Goal: Task Accomplishment & Management: Manage account settings

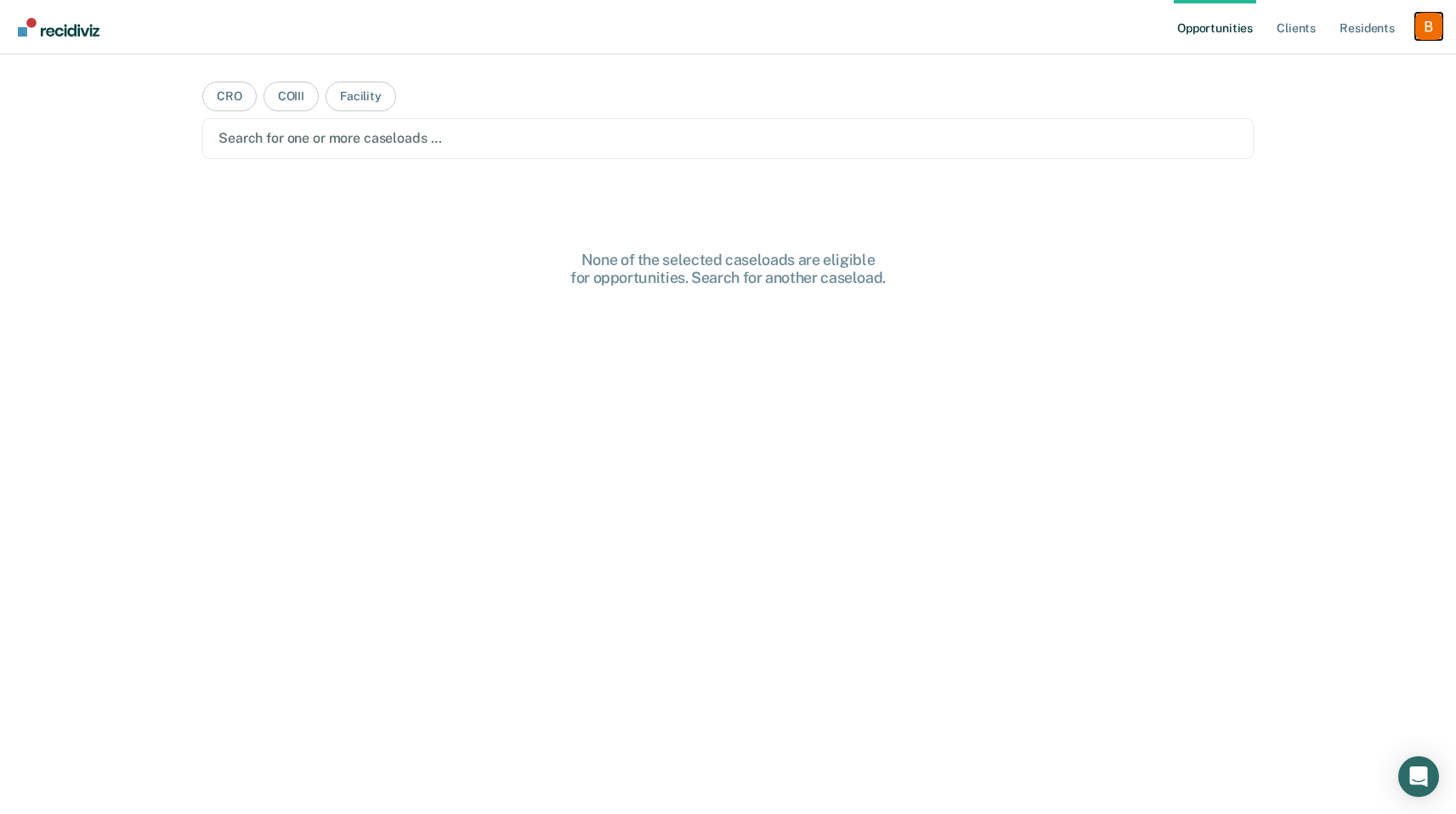
click at [1432, 18] on div "Profile dropdown button" at bounding box center [1429, 26] width 27 height 27
click at [1387, 58] on div "Profile How it works Log Out" at bounding box center [1361, 90] width 164 height 84
click at [1385, 62] on link "Profile" at bounding box center [1361, 69] width 137 height 14
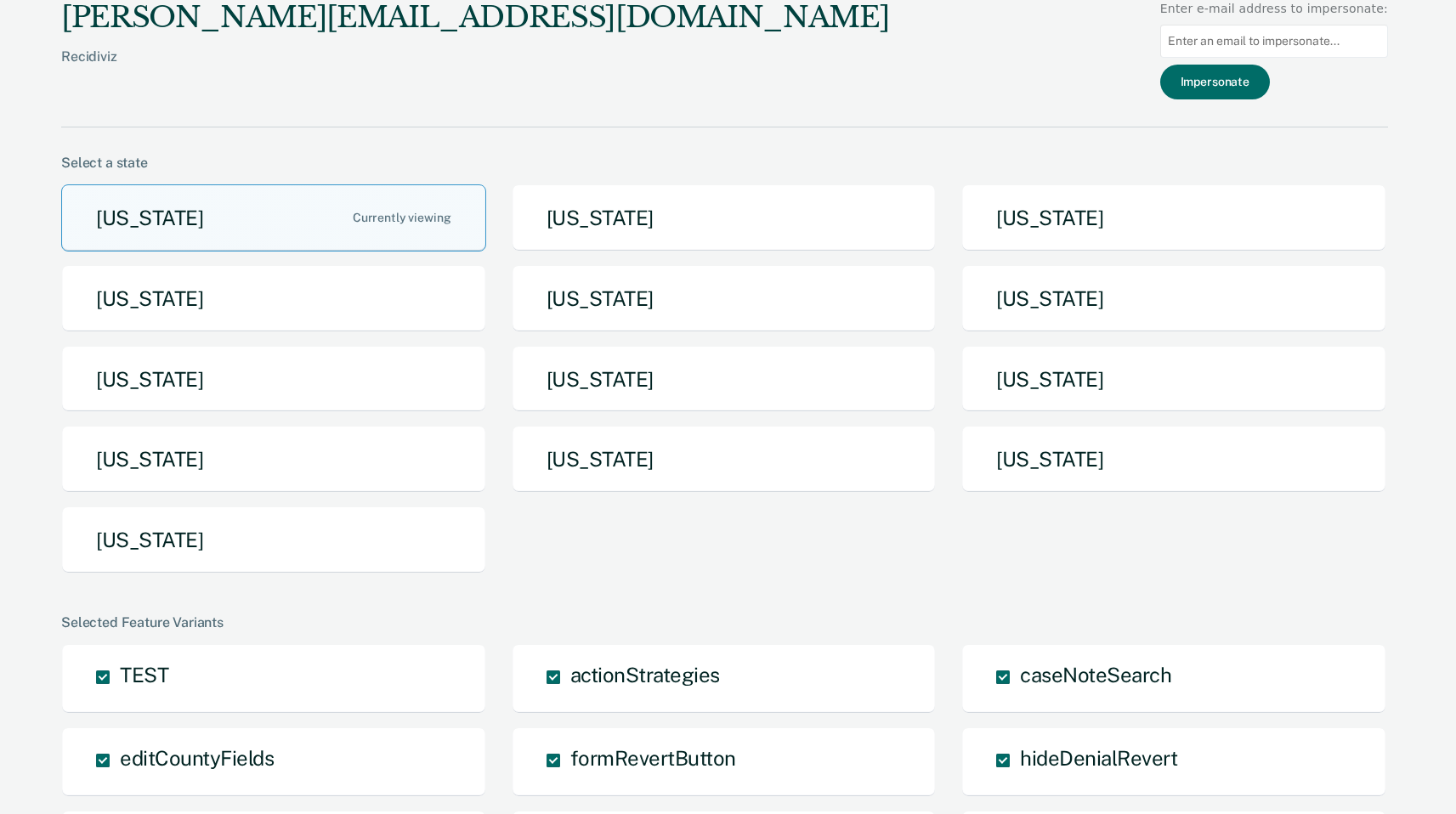
scroll to position [32, 0]
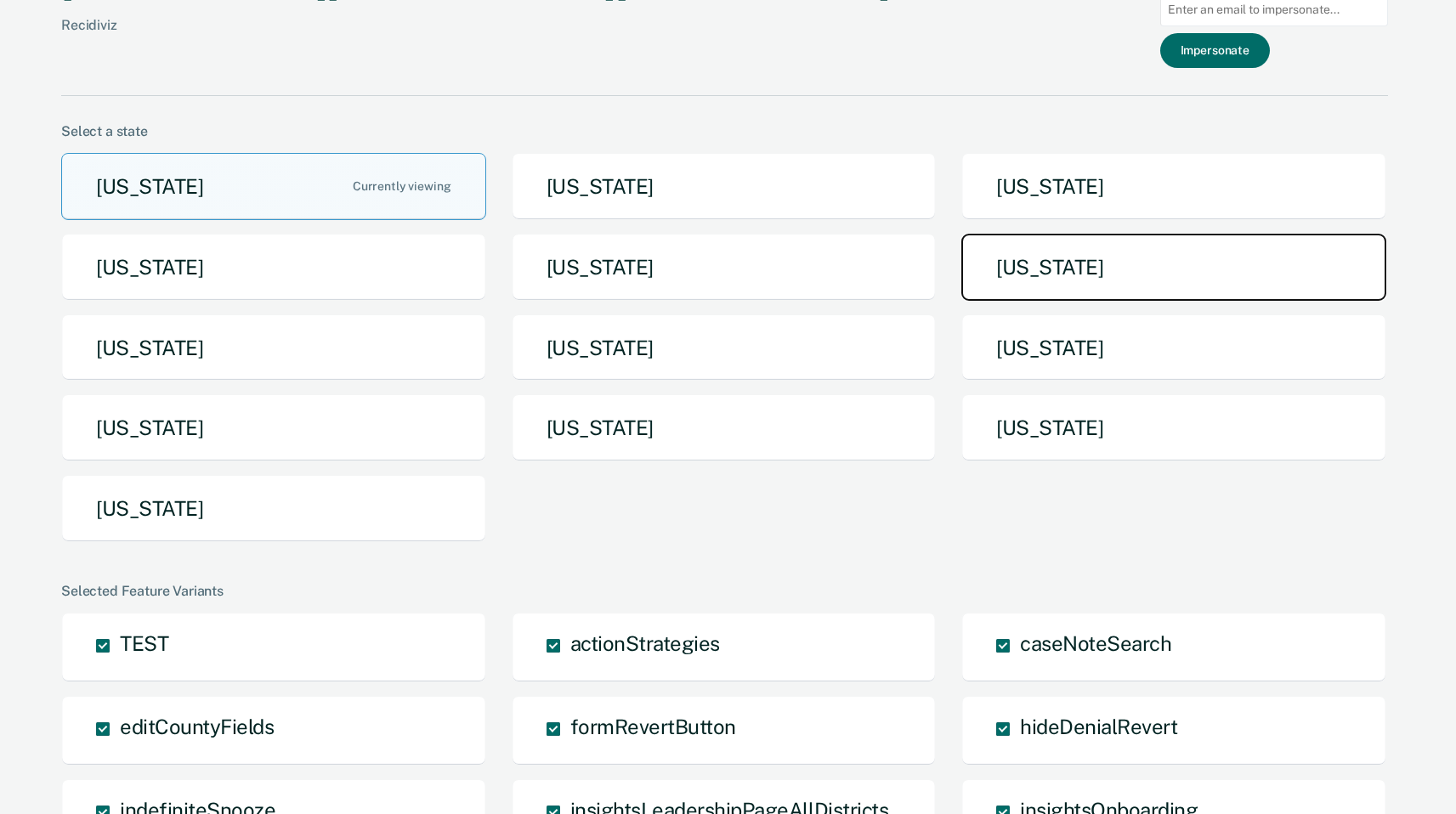
click at [1124, 279] on button "Michigan" at bounding box center [1174, 267] width 425 height 67
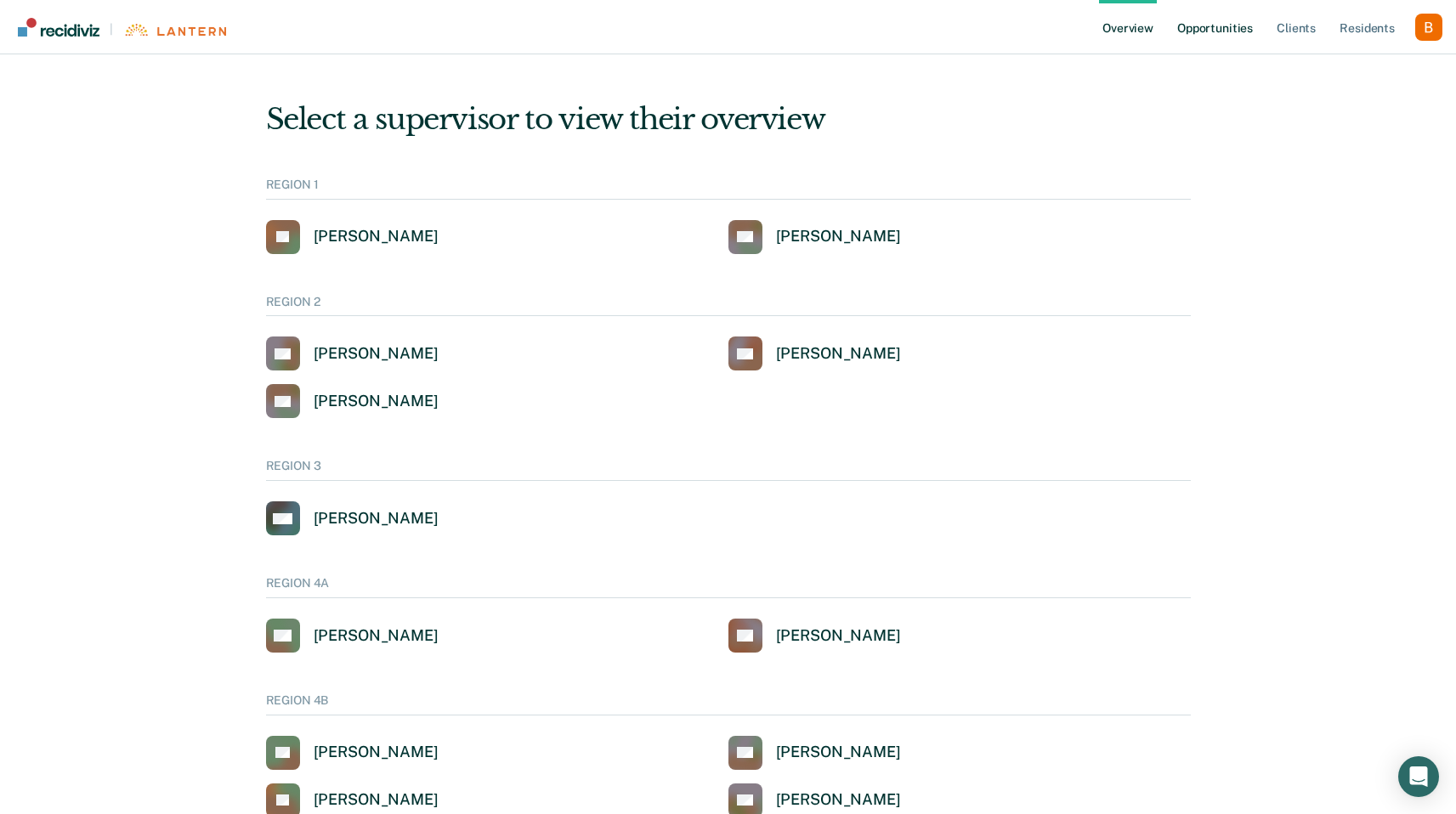
click at [1215, 30] on link "Opportunities" at bounding box center [1215, 27] width 83 height 55
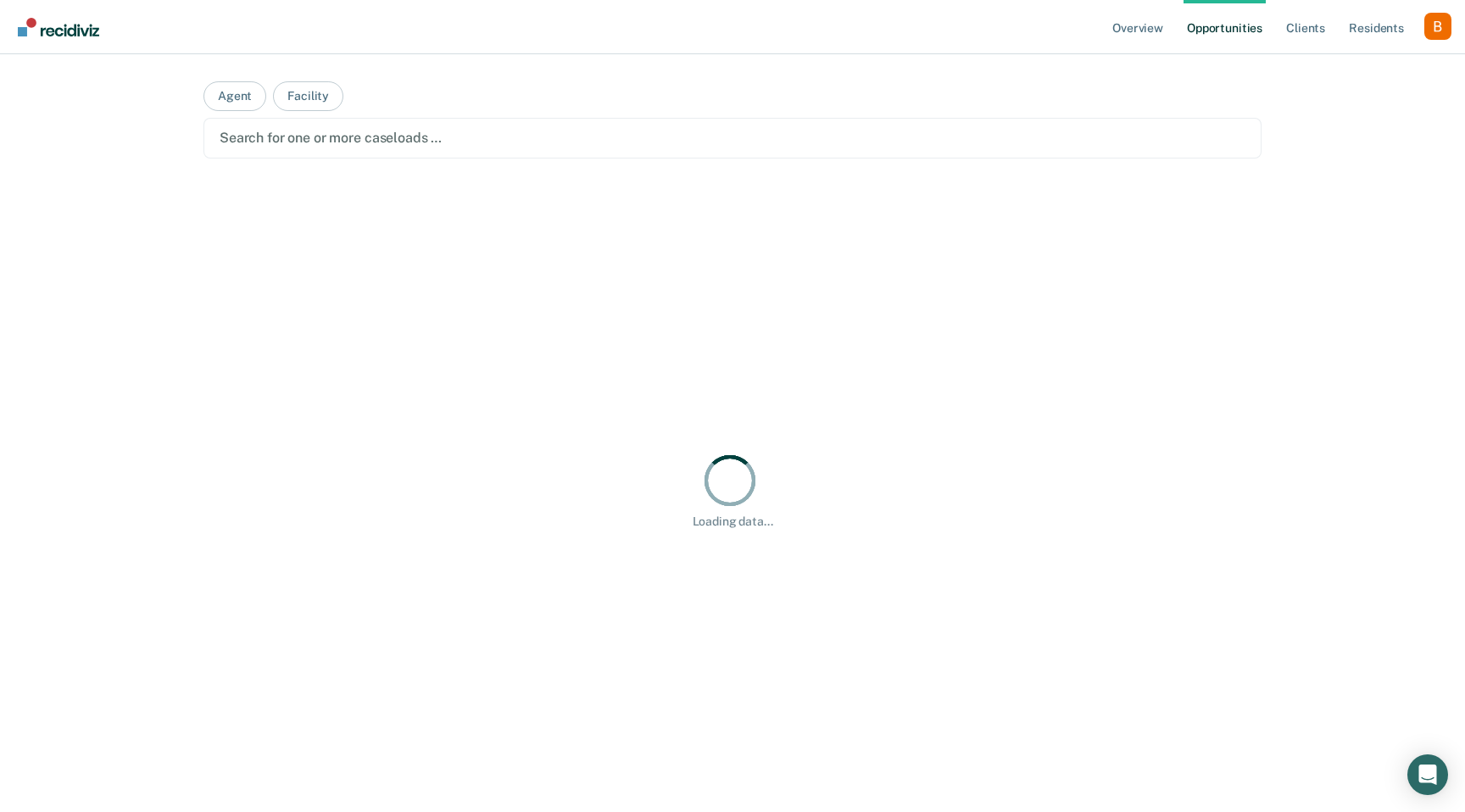
click at [485, 146] on div at bounding box center [732, 138] width 1026 height 20
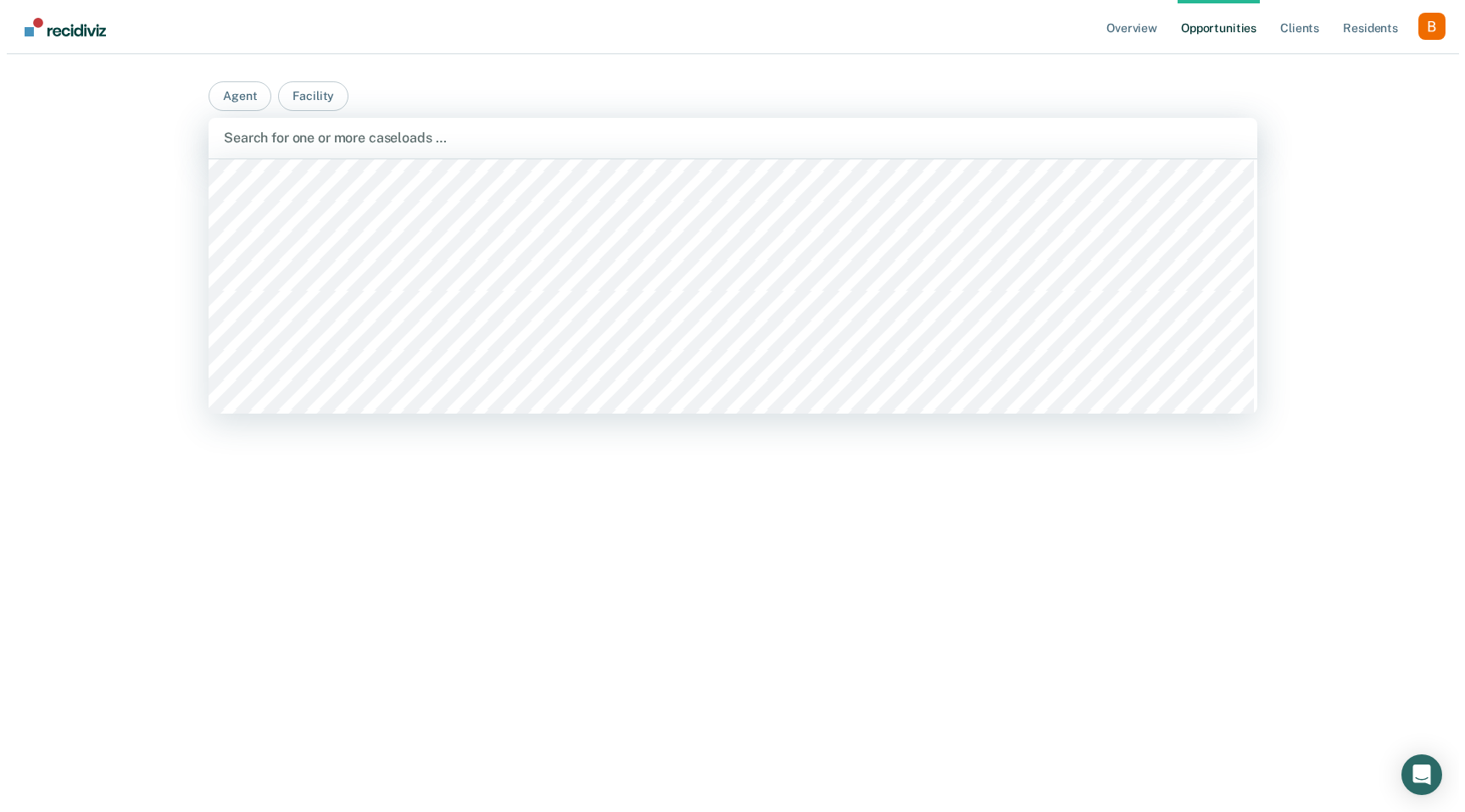
scroll to position [5675, 0]
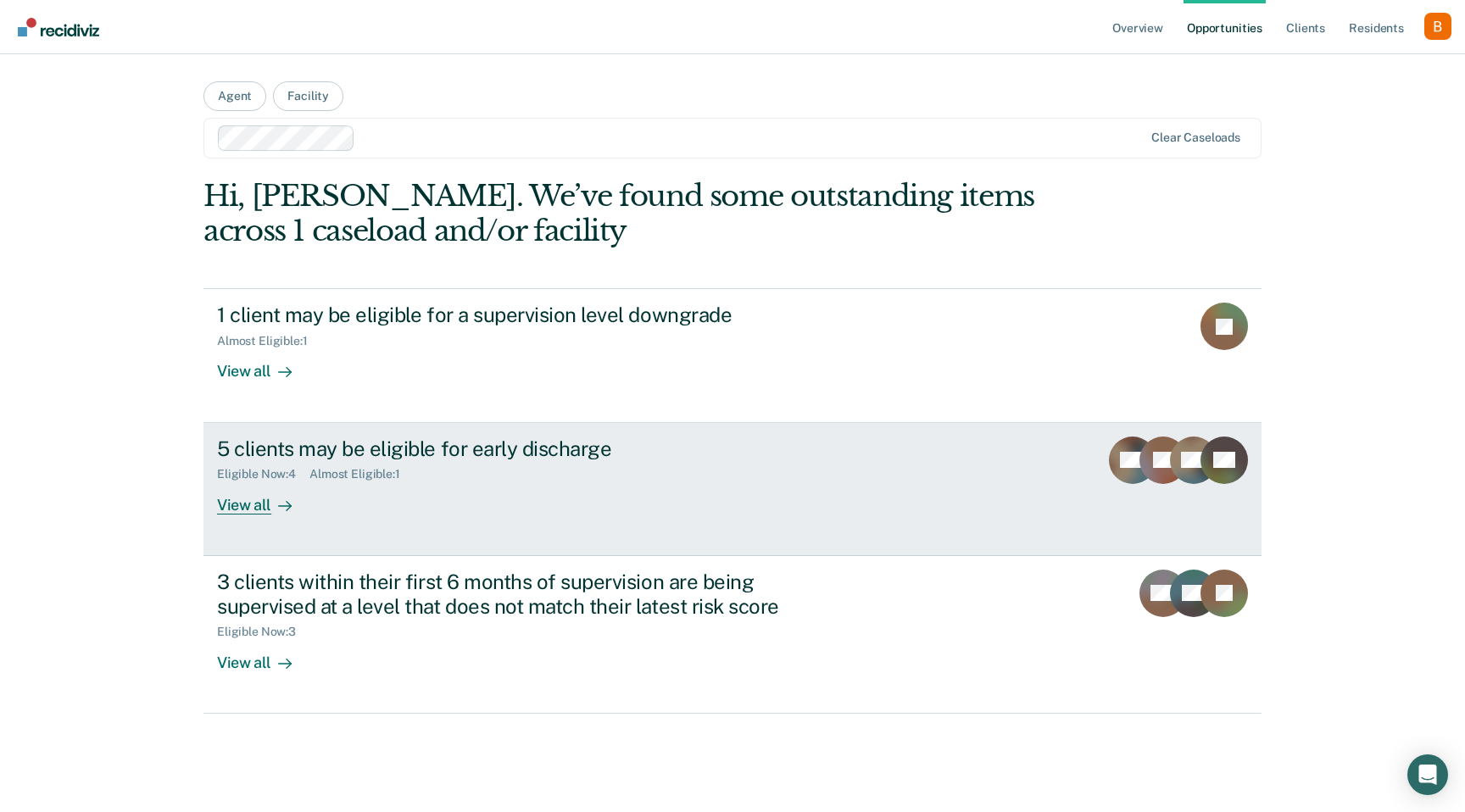
click at [383, 507] on div "5 clients may be eligible for early discharge Eligible Now : 4 Almost Eligible …" at bounding box center [535, 476] width 636 height 78
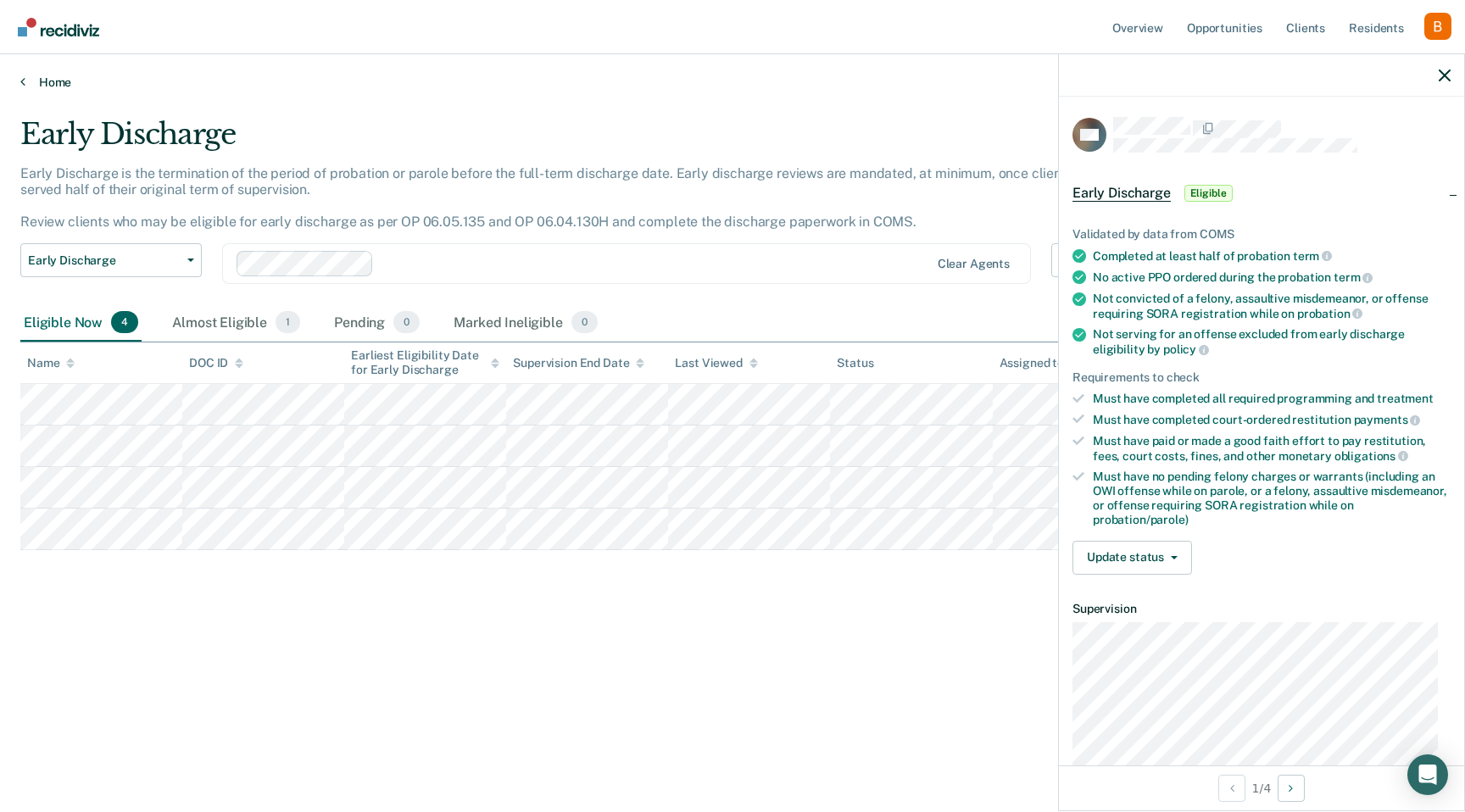
click at [26, 88] on link "Home" at bounding box center [732, 82] width 1424 height 15
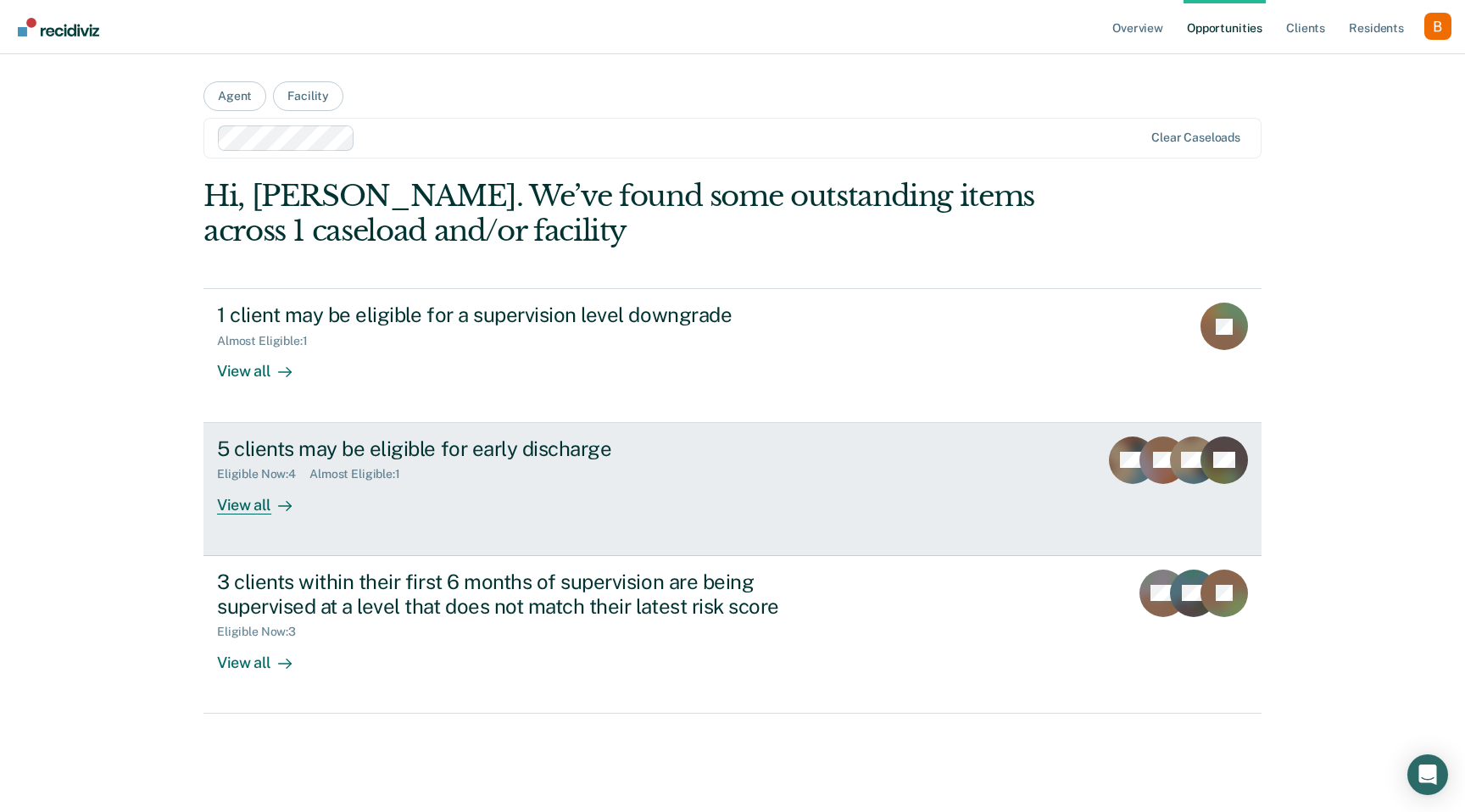
click at [491, 467] on div "Eligible Now : 4 Almost Eligible : 1" at bounding box center [514, 470] width 595 height 21
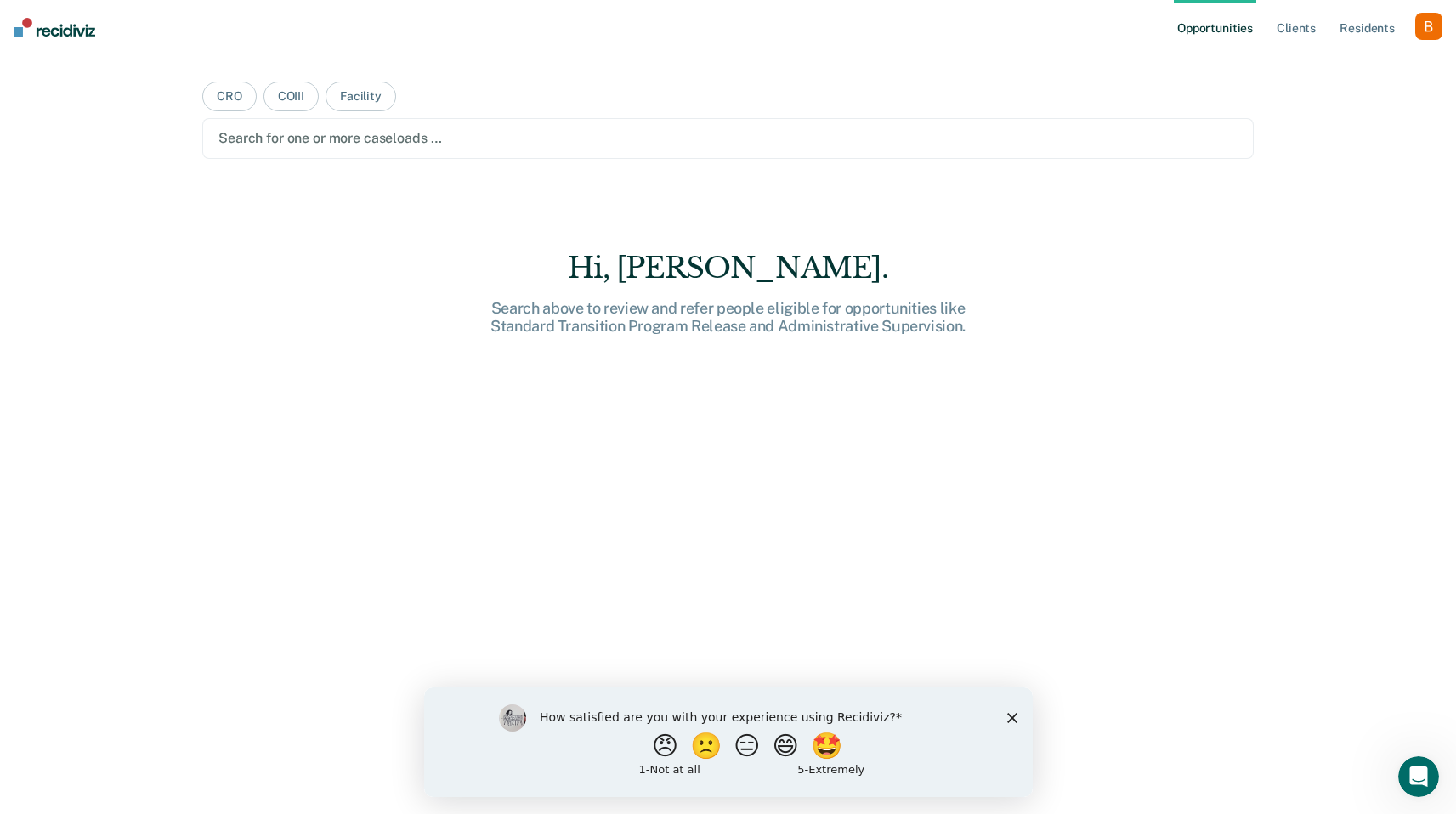
click at [1013, 721] on icon "Close survey" at bounding box center [1012, 718] width 10 height 10
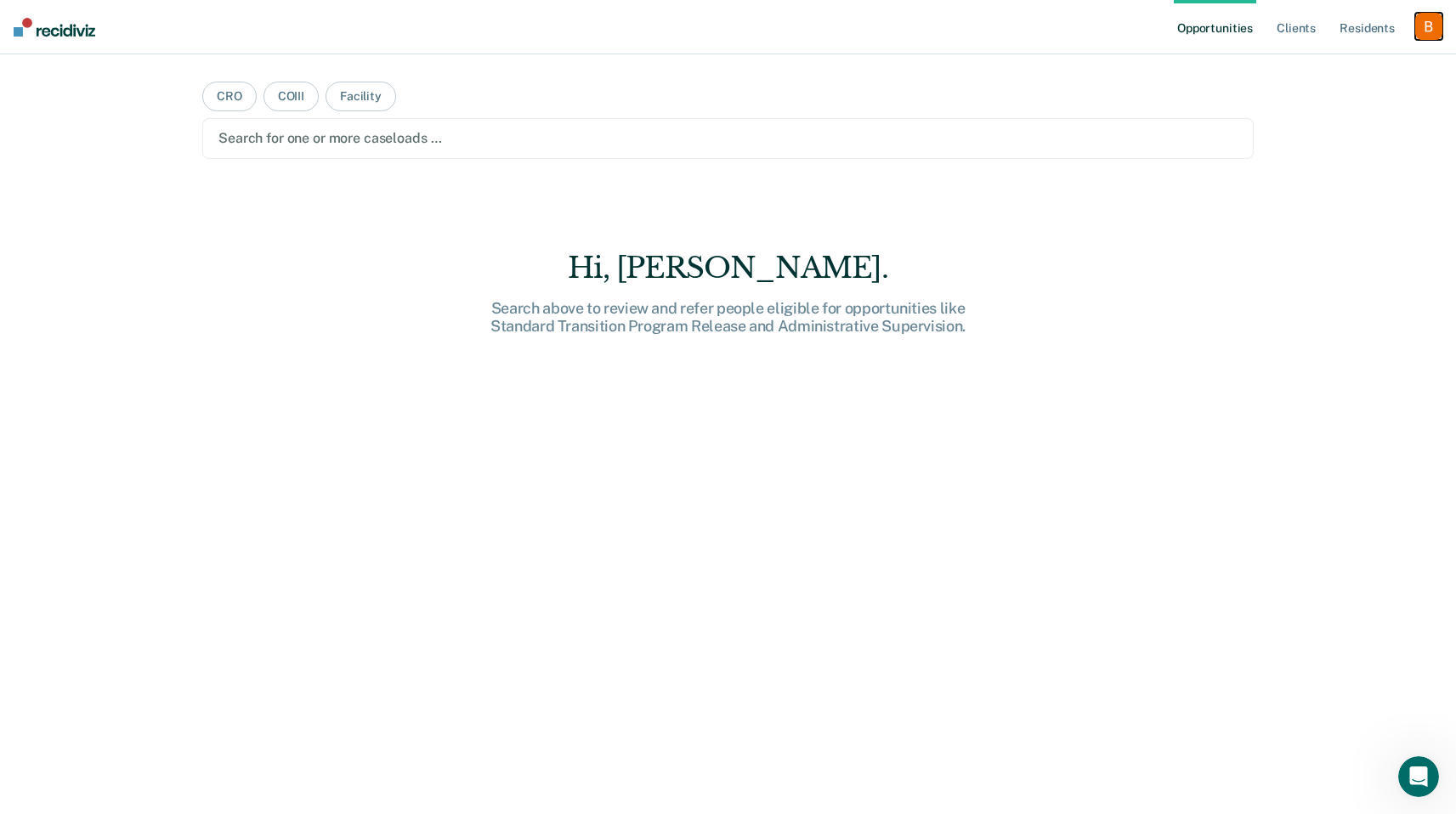
click at [1420, 23] on div "button" at bounding box center [1429, 26] width 27 height 27
click at [1330, 73] on link "Profile" at bounding box center [1361, 69] width 137 height 14
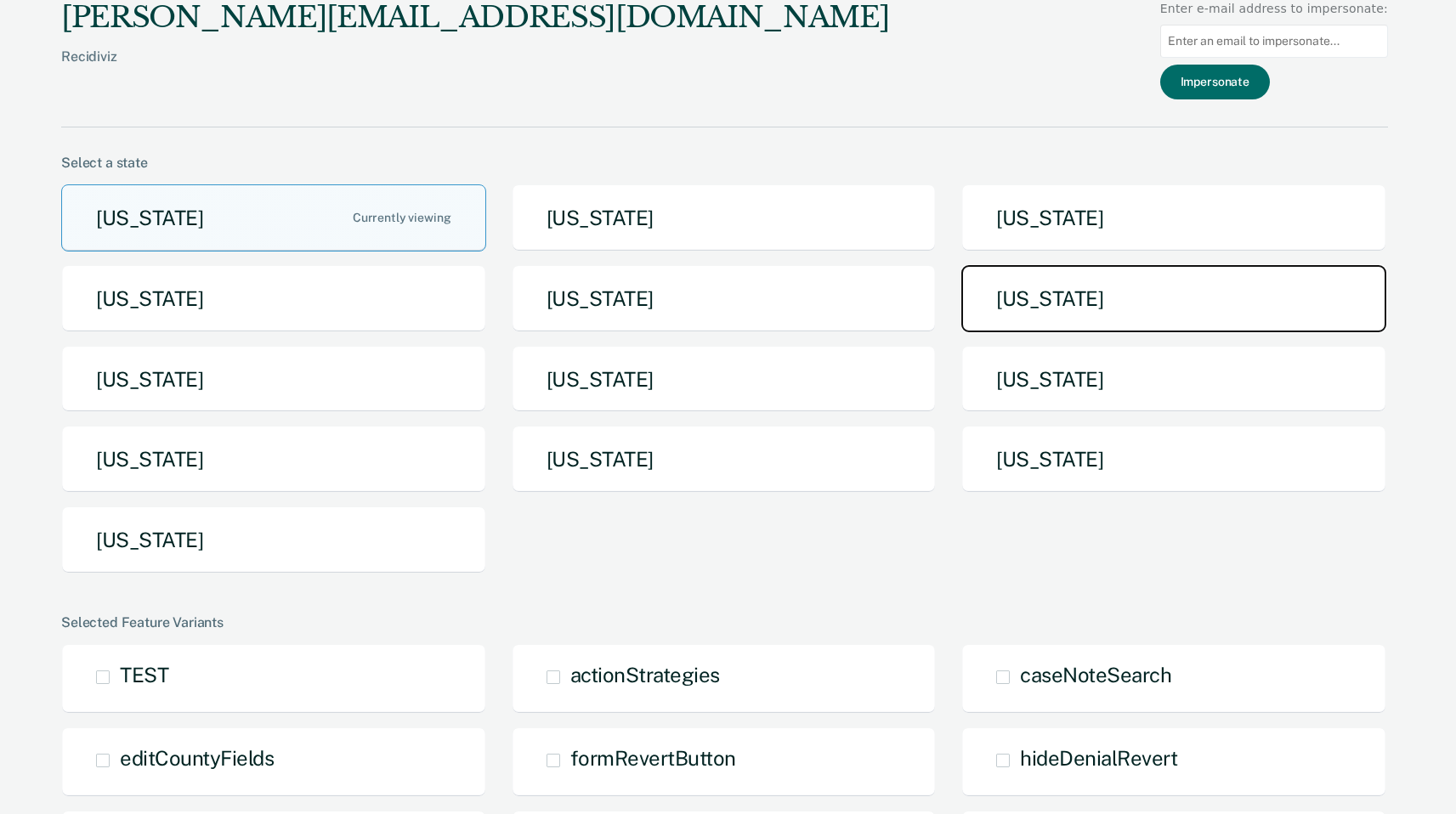
click at [1038, 273] on button "Michigan" at bounding box center [1174, 298] width 425 height 67
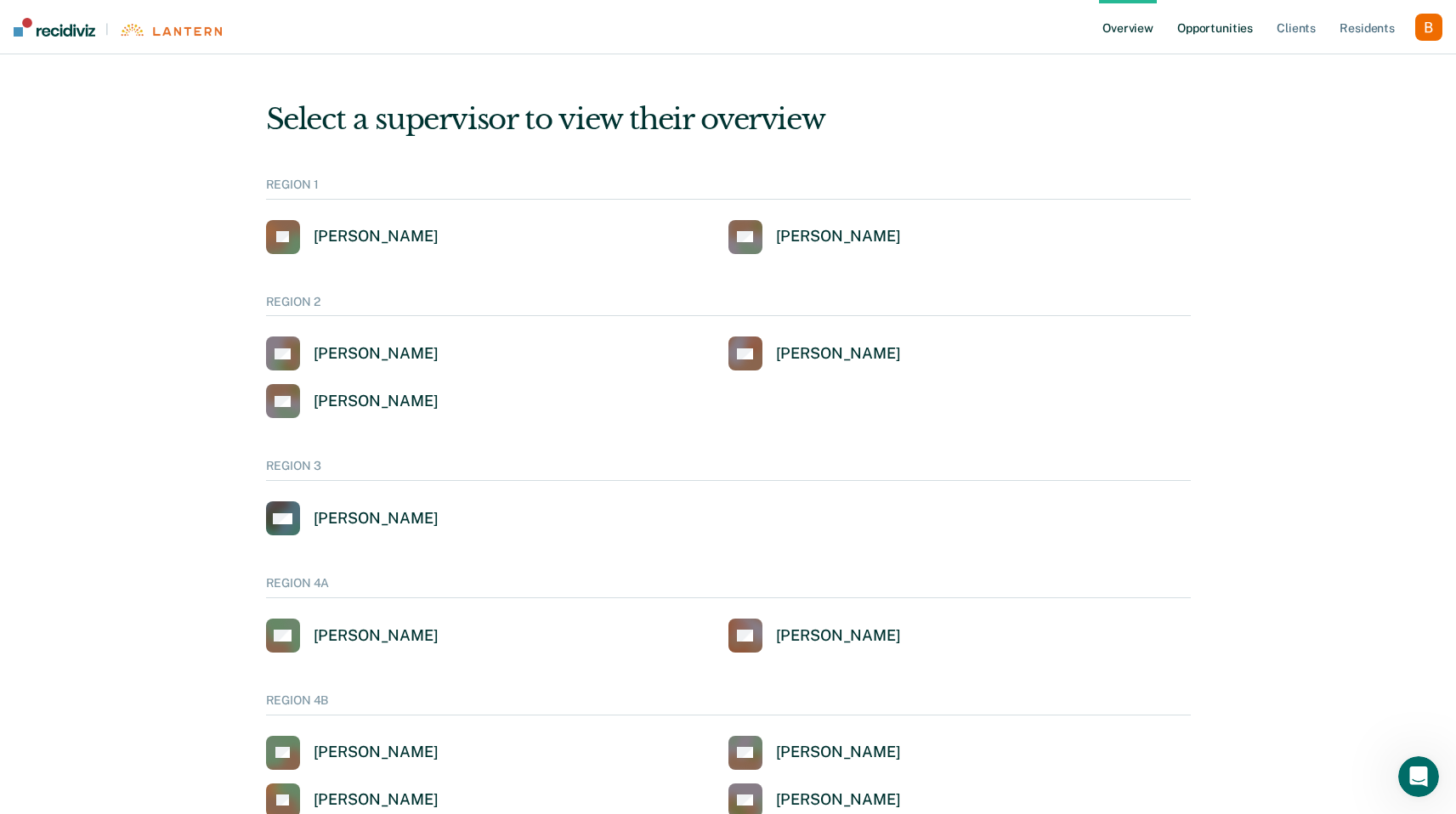
click at [1223, 27] on link "Opportunities" at bounding box center [1215, 27] width 83 height 55
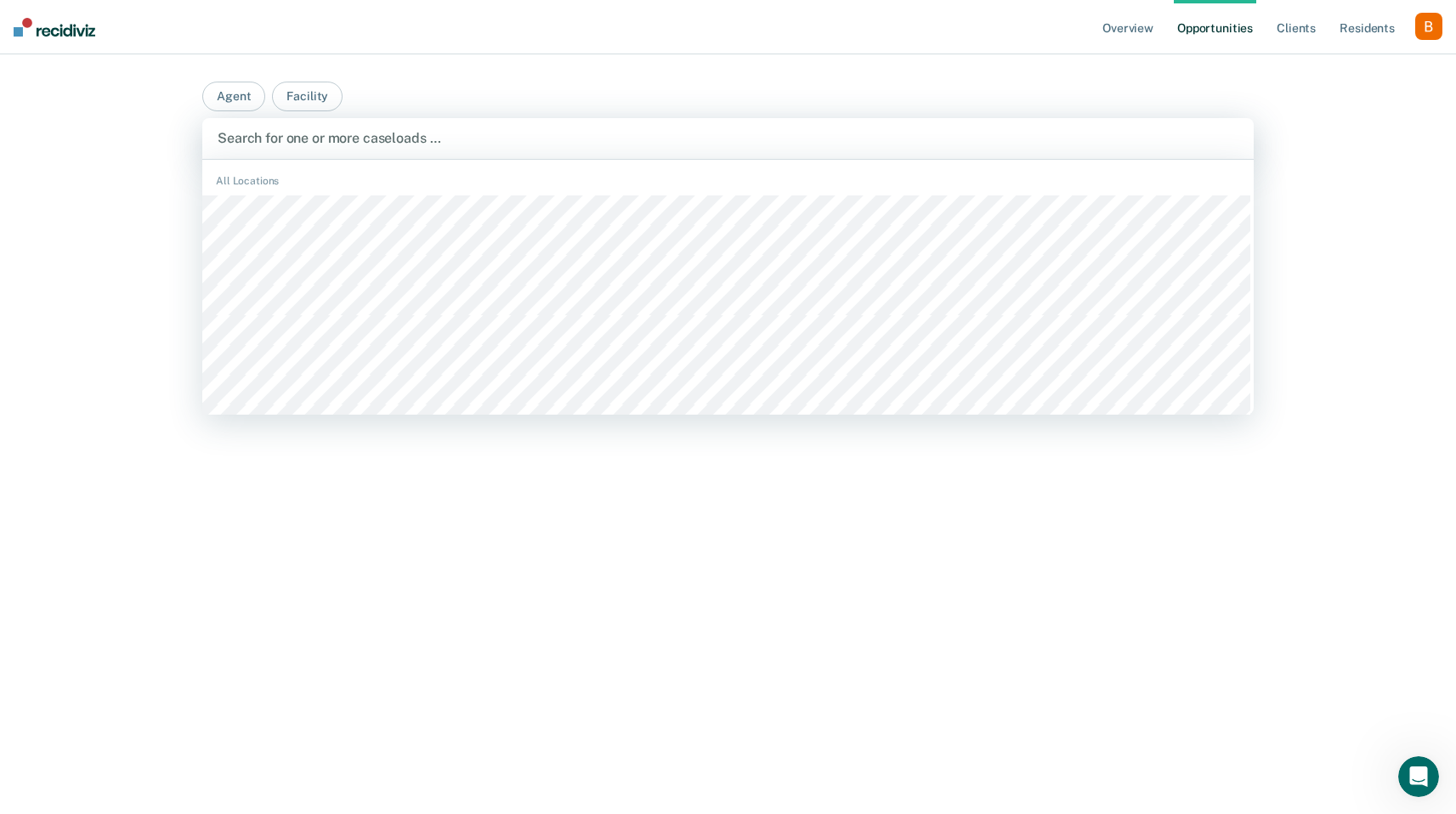
click at [430, 142] on div at bounding box center [728, 138] width 1021 height 20
type input "rando"
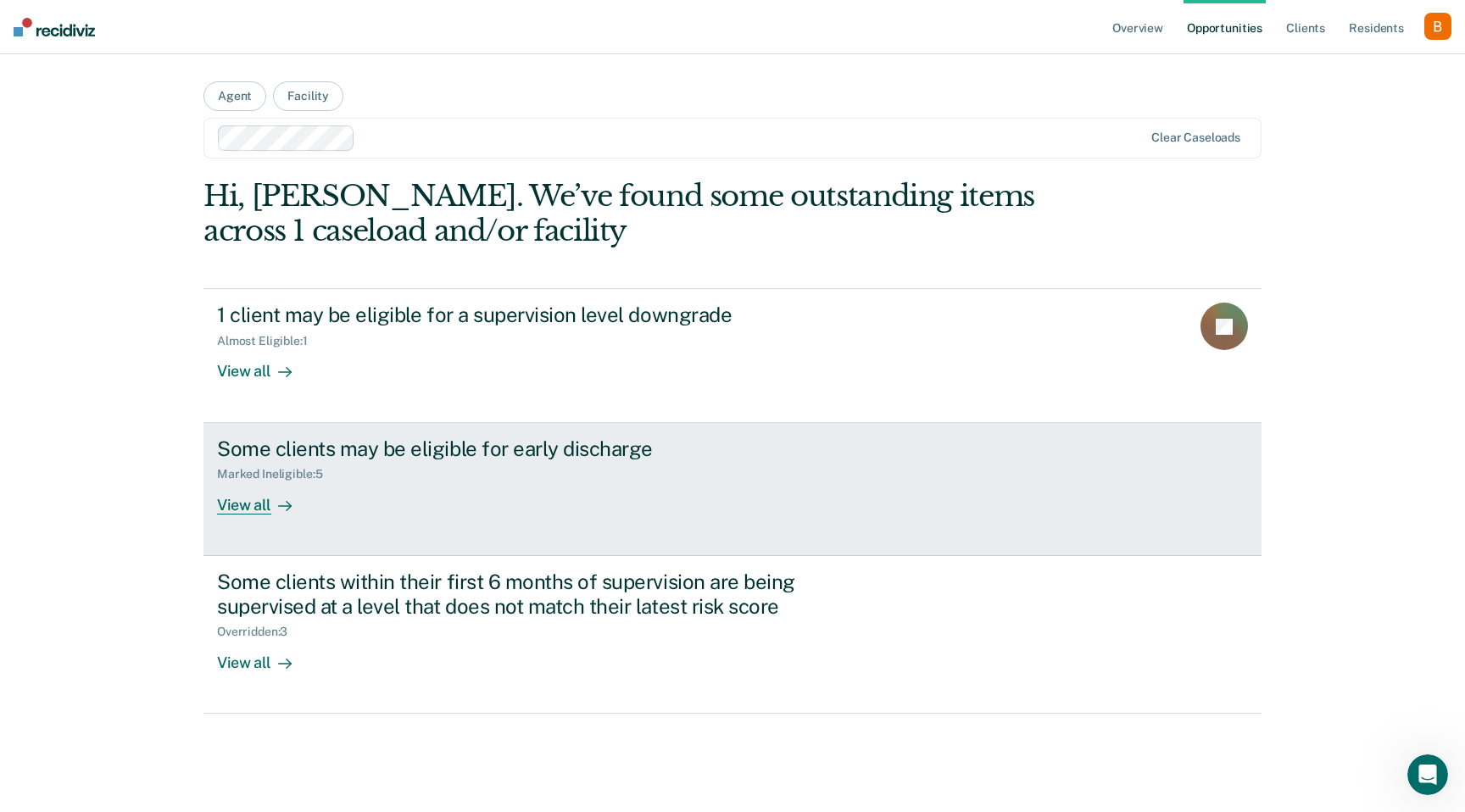
click at [445, 462] on div "Marked Ineligible : 5" at bounding box center [514, 470] width 595 height 21
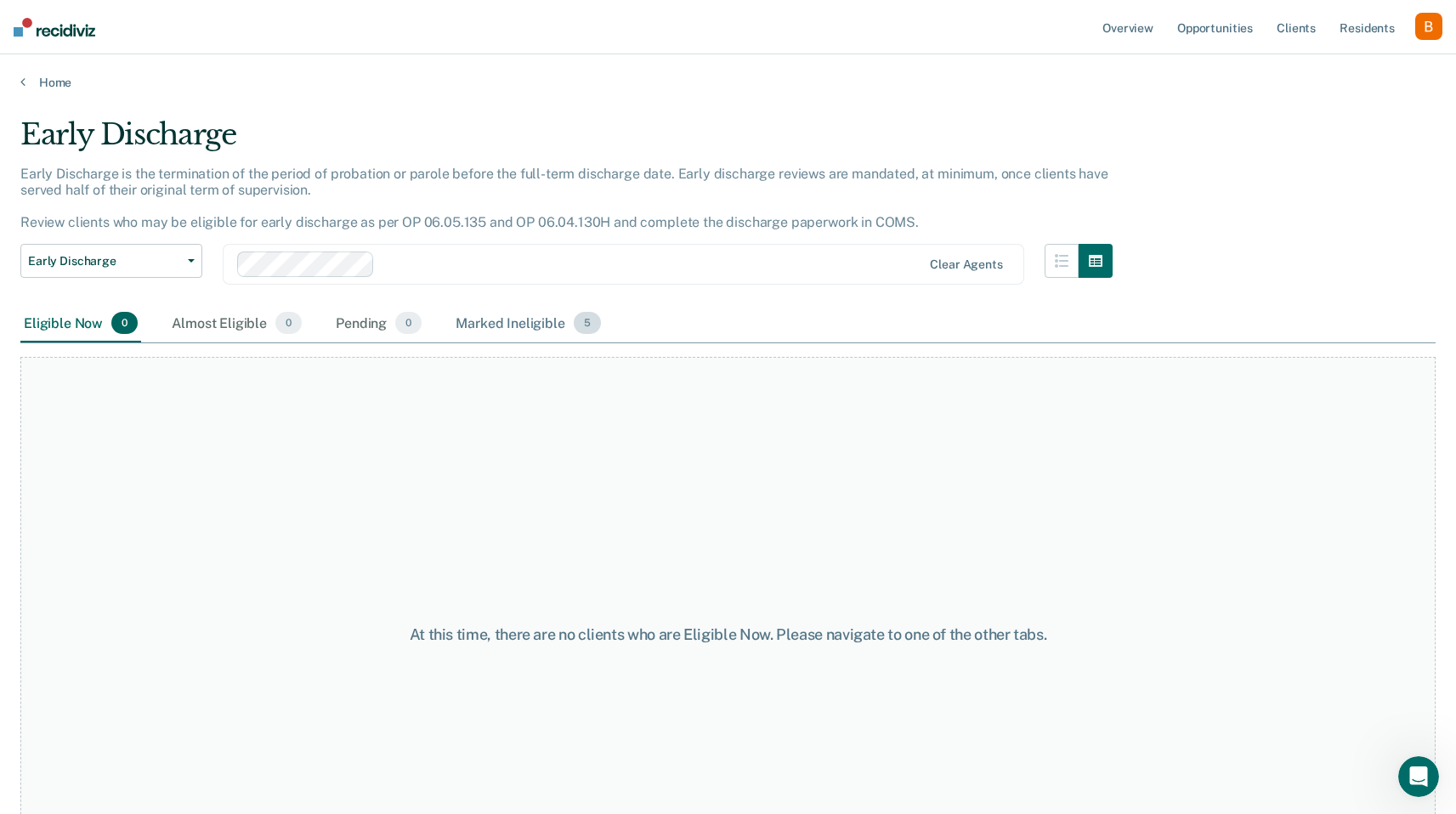
click at [479, 327] on div "Marked Ineligible 5" at bounding box center [528, 324] width 152 height 38
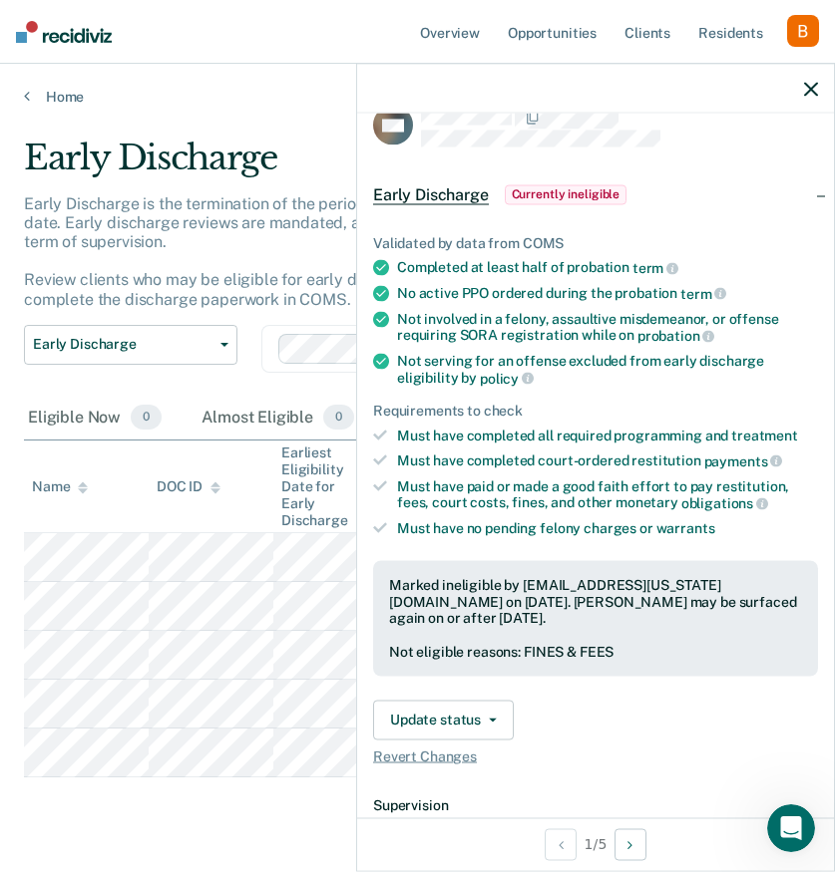
scroll to position [2, 0]
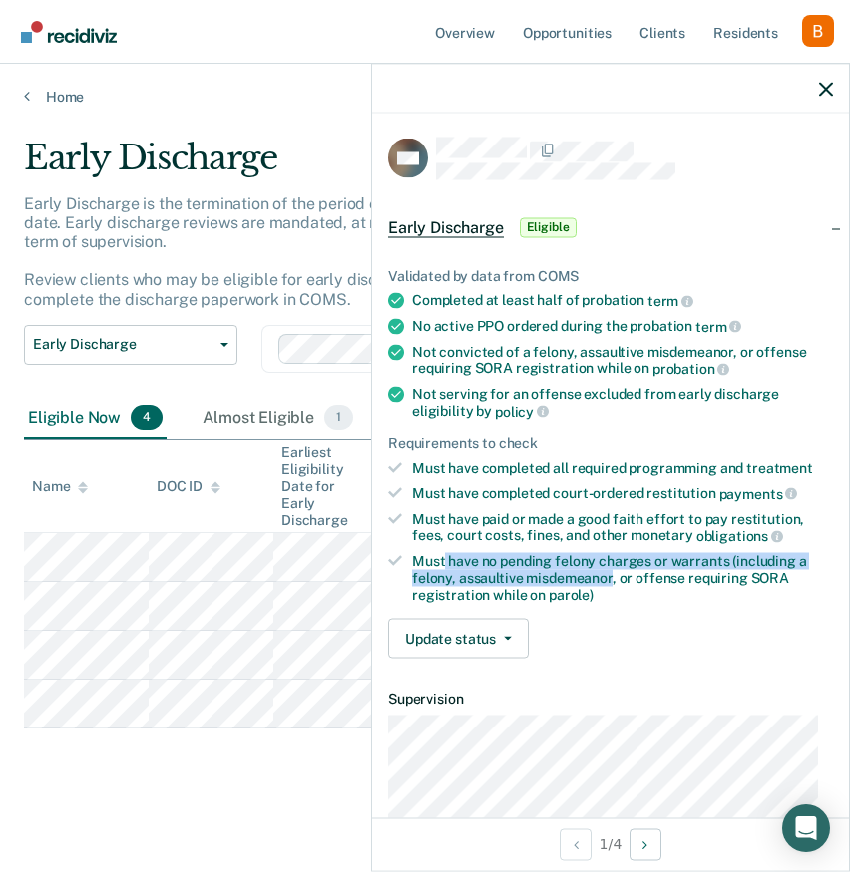
drag, startPoint x: 442, startPoint y: 554, endPoint x: 611, endPoint y: 573, distance: 170.6
click at [611, 573] on div "Must have no pending felony charges or warrants (including a felony, assaultive…" at bounding box center [622, 577] width 421 height 50
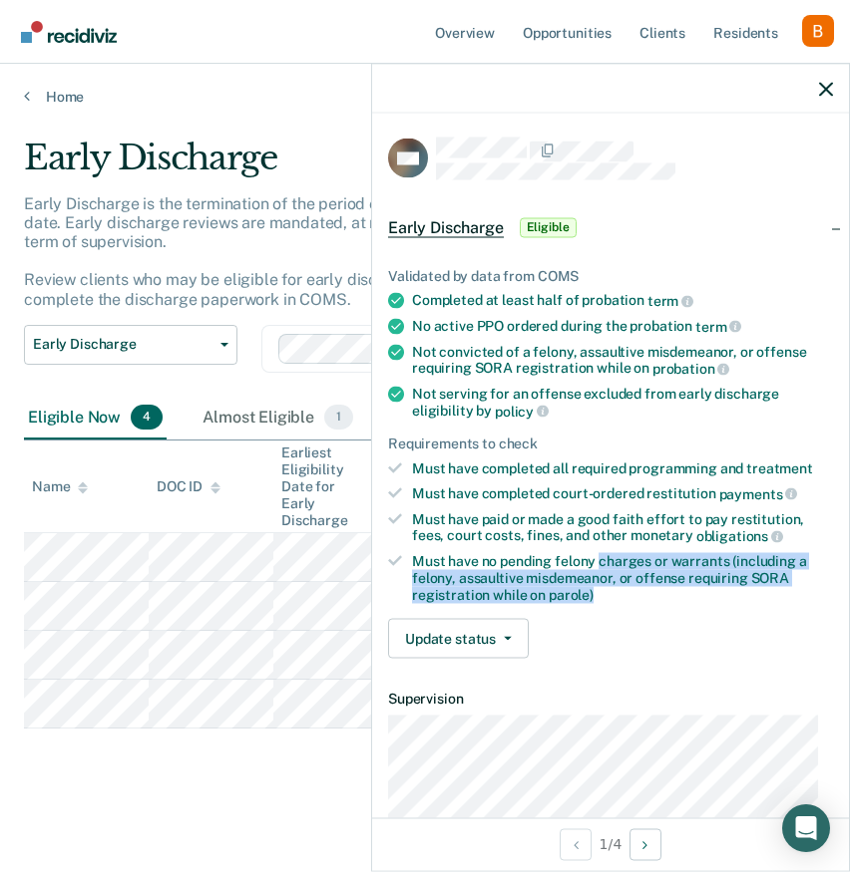
drag, startPoint x: 602, startPoint y: 584, endPoint x: 598, endPoint y: 560, distance: 24.3
click at [598, 560] on div "Must have no pending felony charges or warrants (including a felony, assaultive…" at bounding box center [622, 577] width 421 height 50
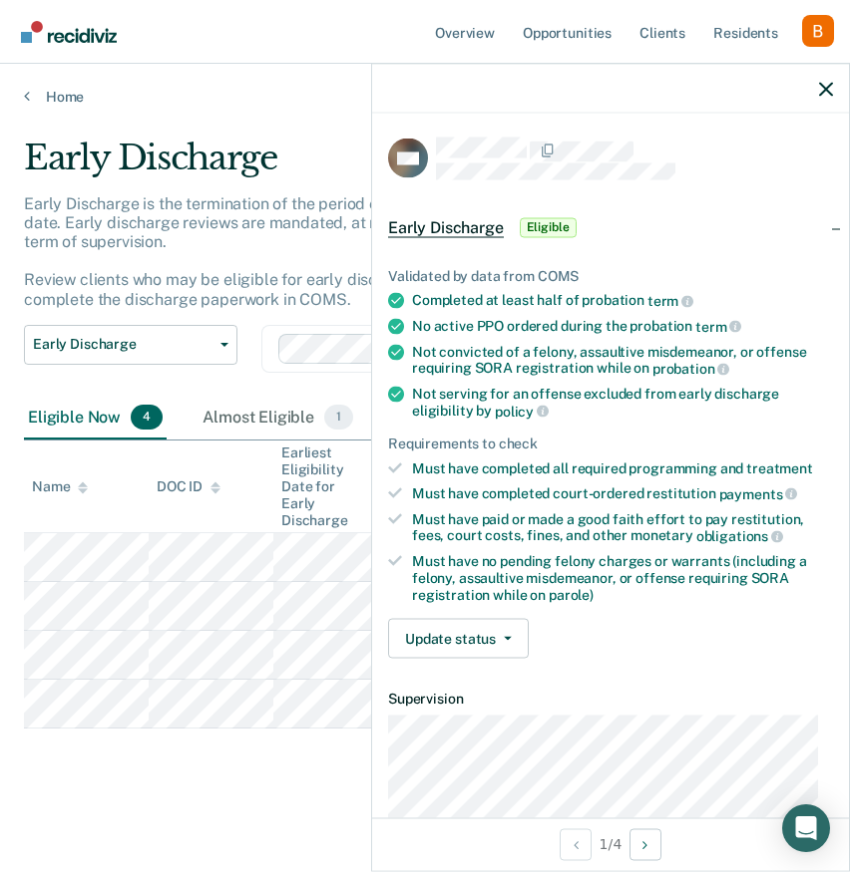
click at [187, 772] on div "Early Discharge Early Discharge is the termination of the period of probation o…" at bounding box center [425, 462] width 802 height 649
click at [836, 91] on div at bounding box center [610, 89] width 477 height 50
click at [826, 93] on icon "button" at bounding box center [826, 89] width 14 height 14
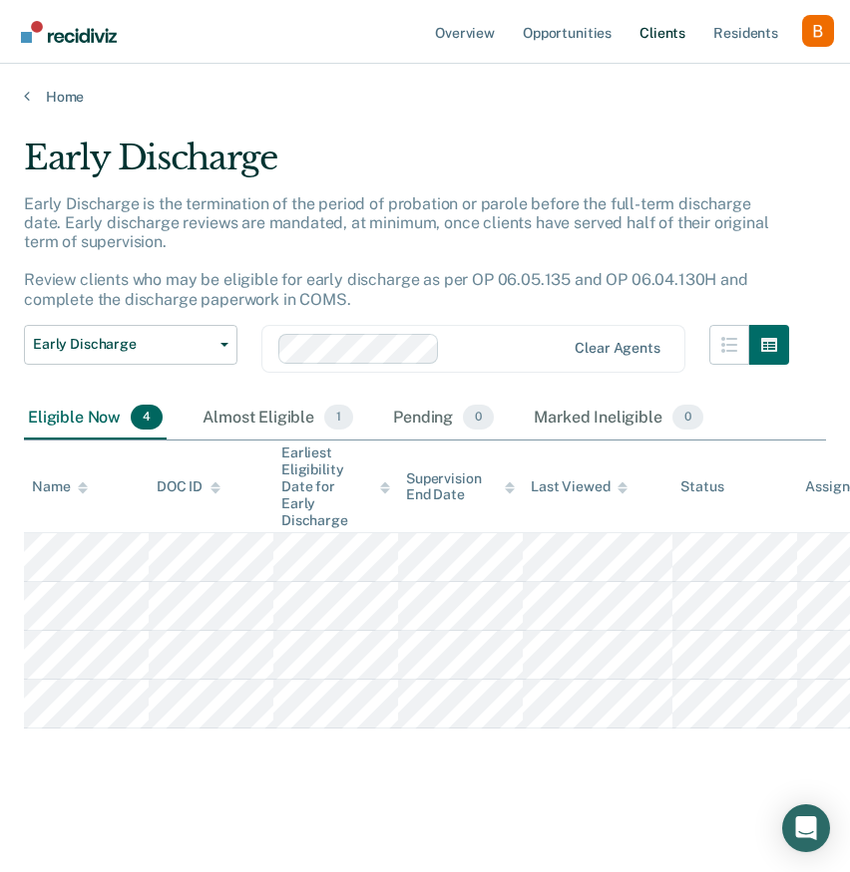
click at [659, 41] on link "Client s" at bounding box center [662, 32] width 54 height 64
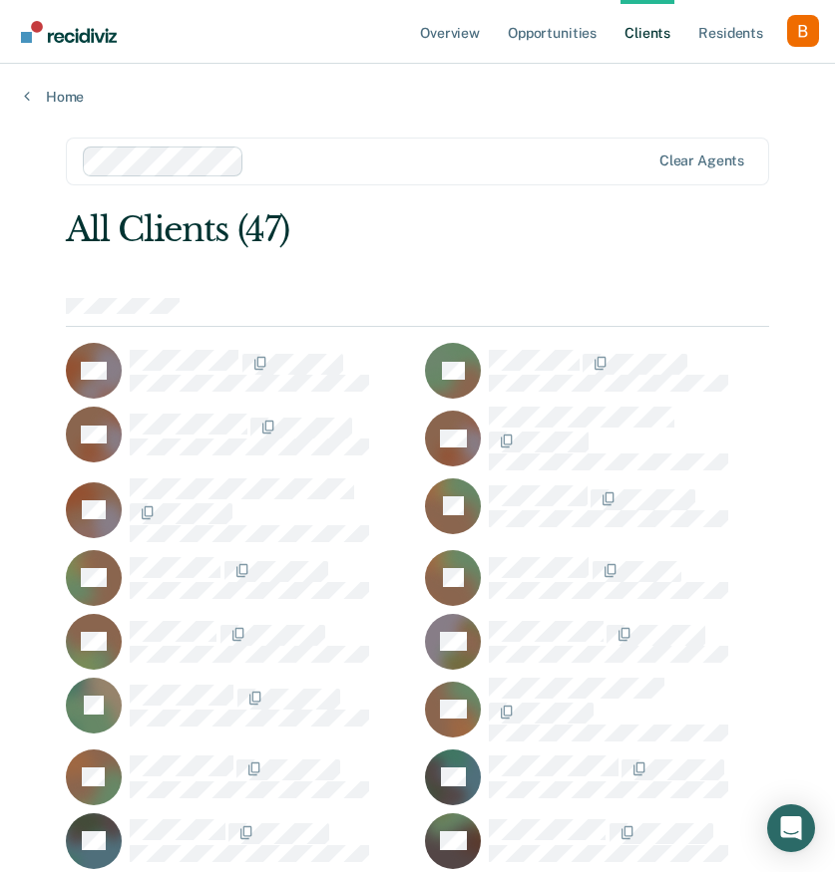
click at [337, 156] on div at bounding box center [450, 161] width 397 height 23
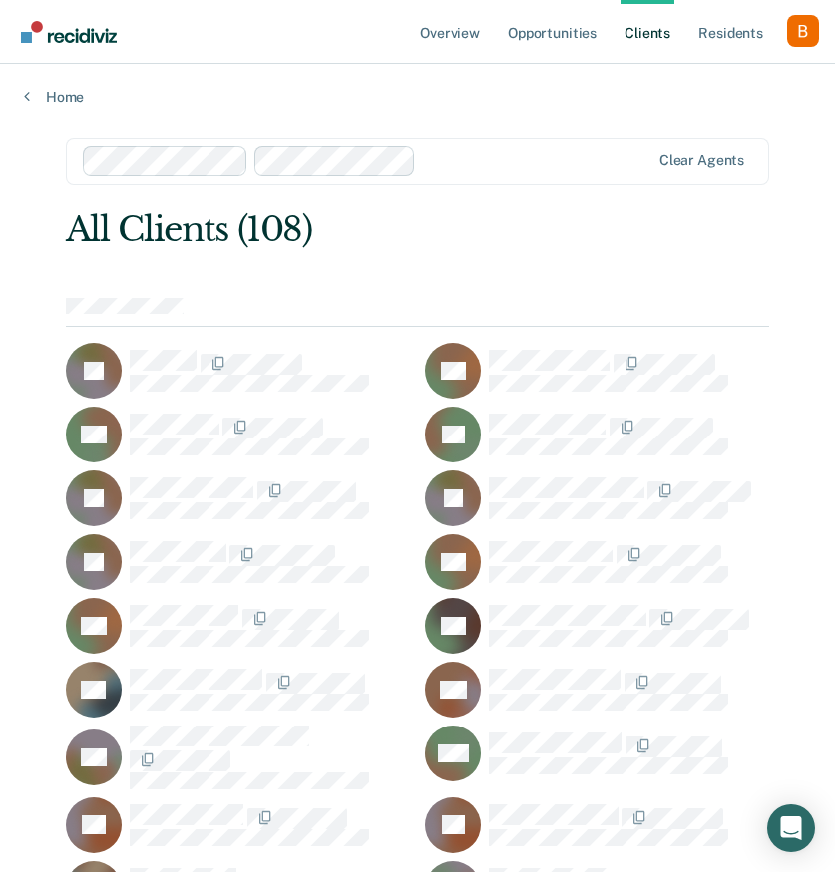
click at [451, 156] on div at bounding box center [536, 161] width 225 height 23
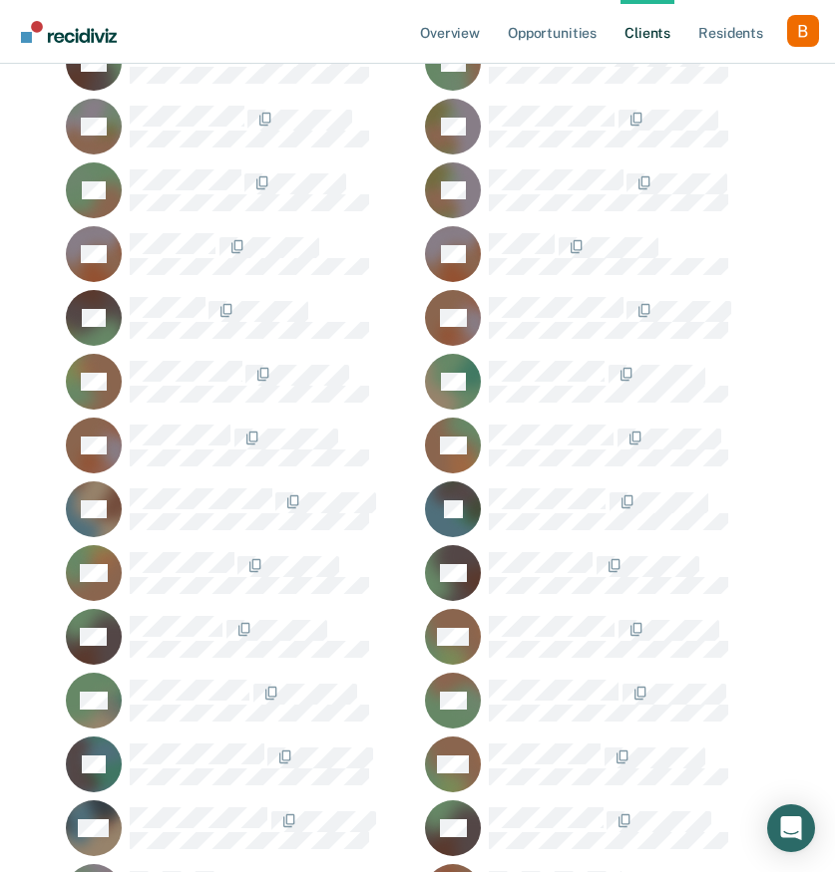
click at [216, 482] on div "AD" at bounding box center [238, 510] width 344 height 56
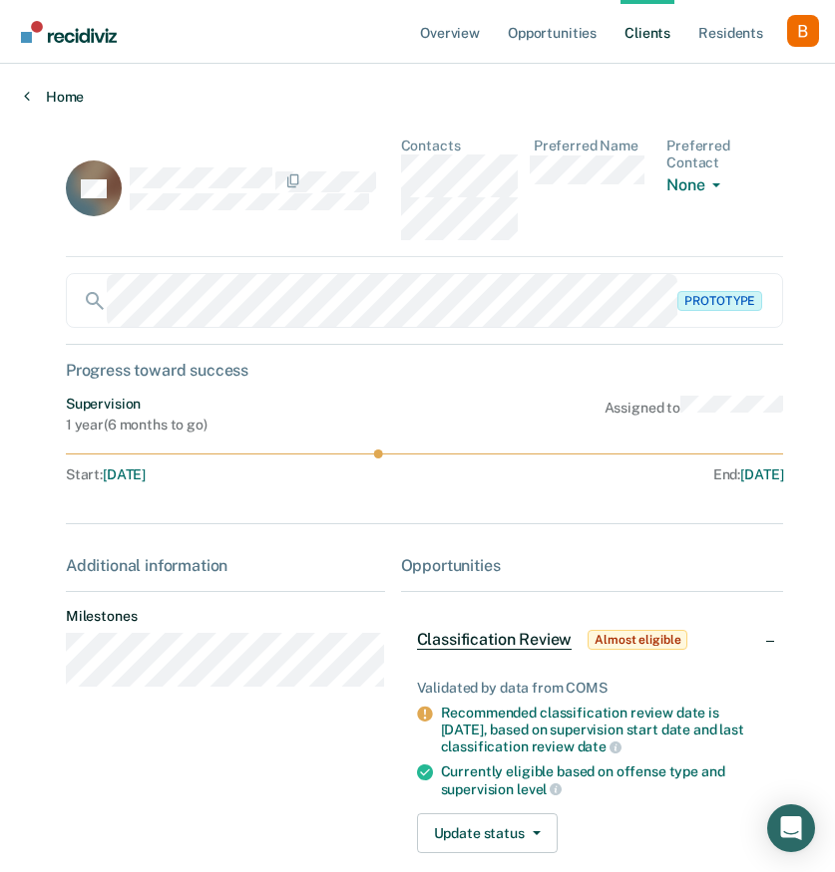
click at [52, 103] on link "Home" at bounding box center [417, 97] width 787 height 18
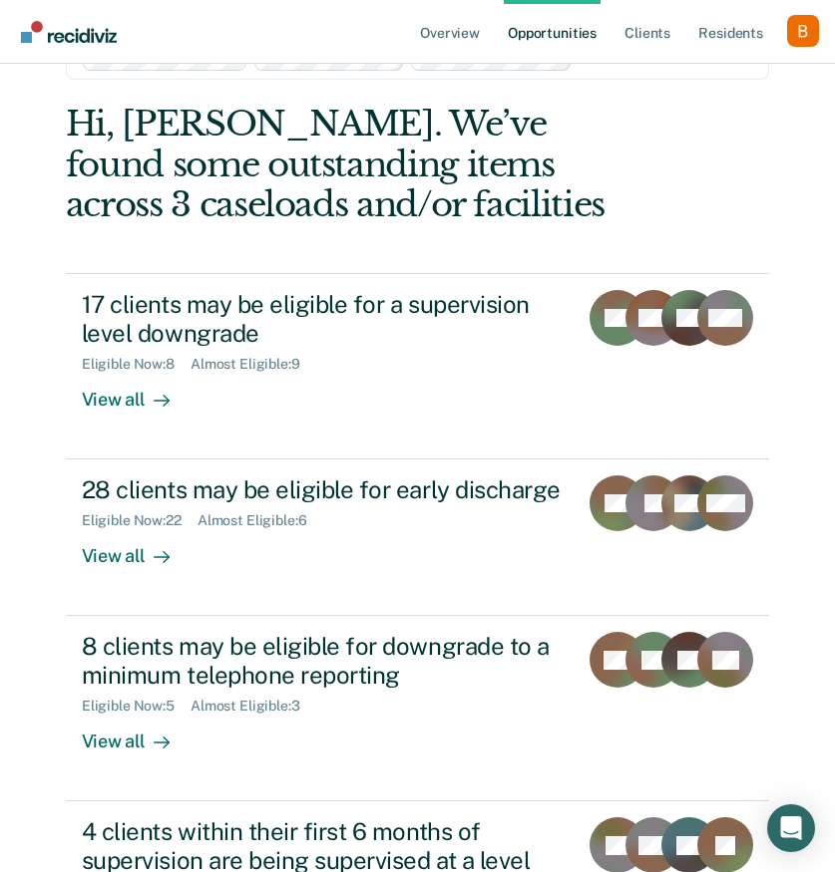
scroll to position [107, 0]
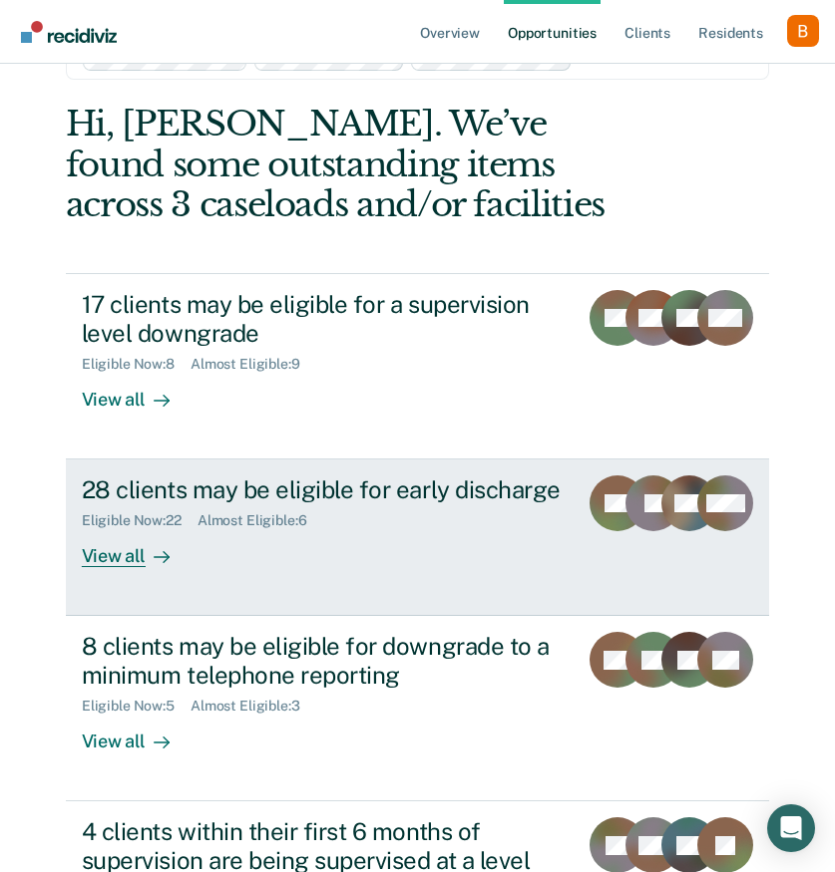
click at [238, 568] on link "28 clients may be eligible for early discharge Eligible Now : 22 Almost Eligibl…" at bounding box center [417, 538] width 703 height 157
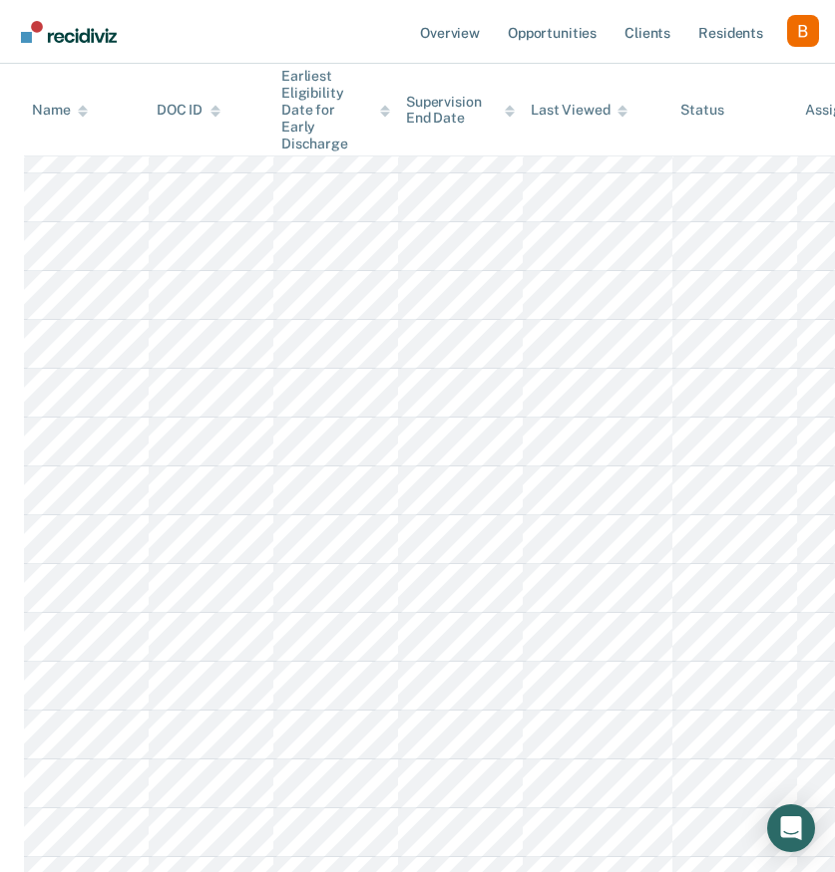
scroll to position [937, 0]
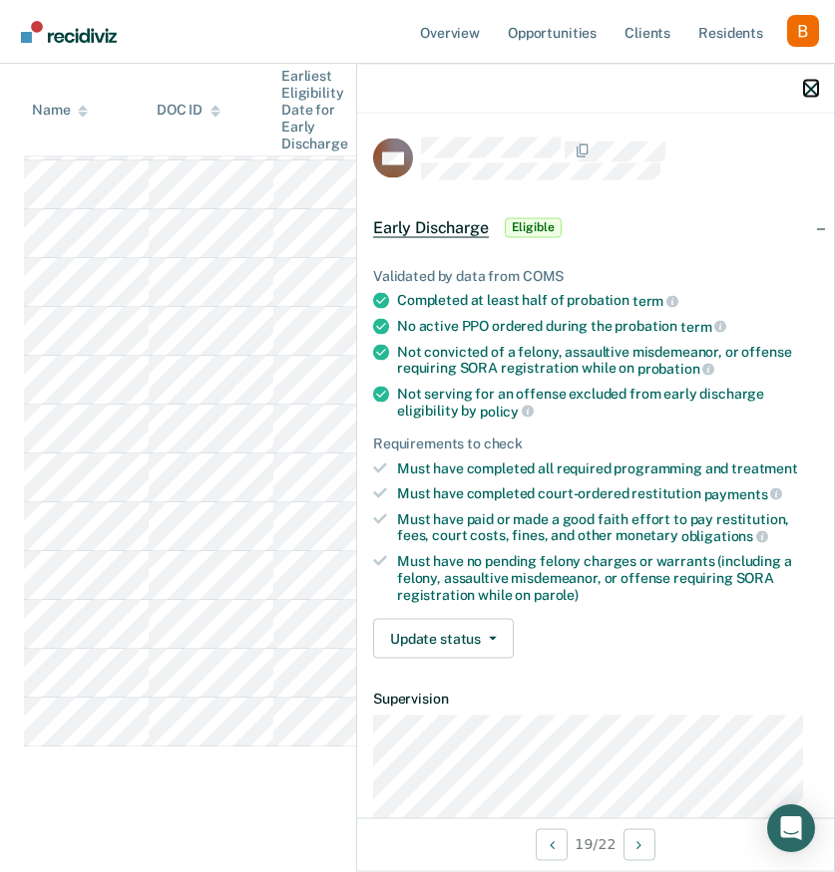
click at [806, 85] on icon "button" at bounding box center [811, 89] width 14 height 14
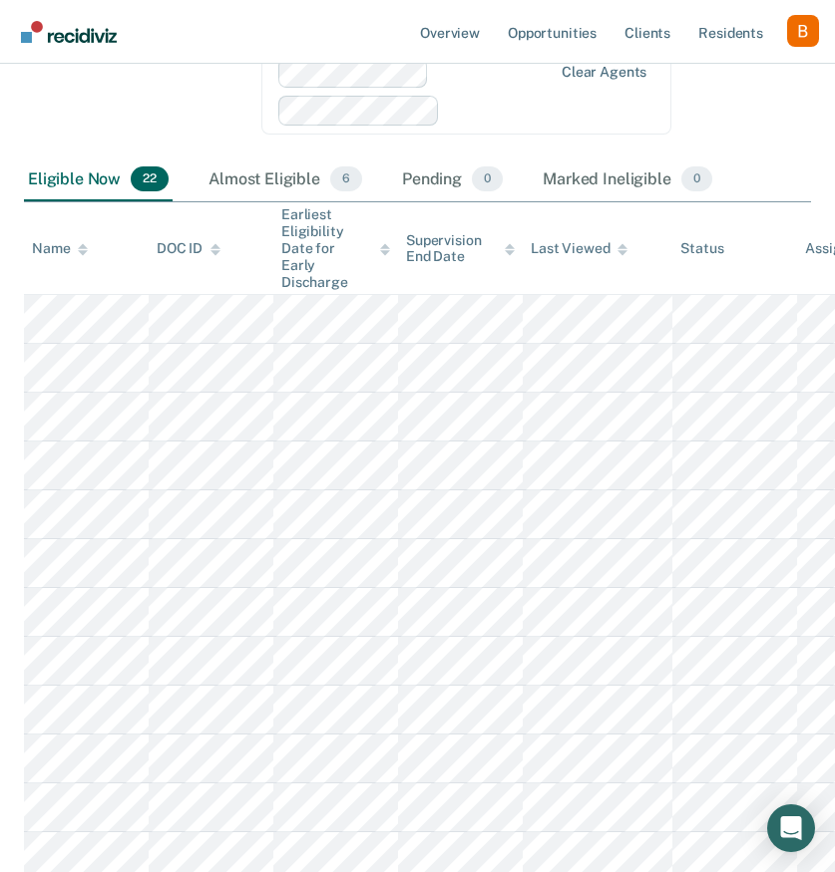
scroll to position [302, 0]
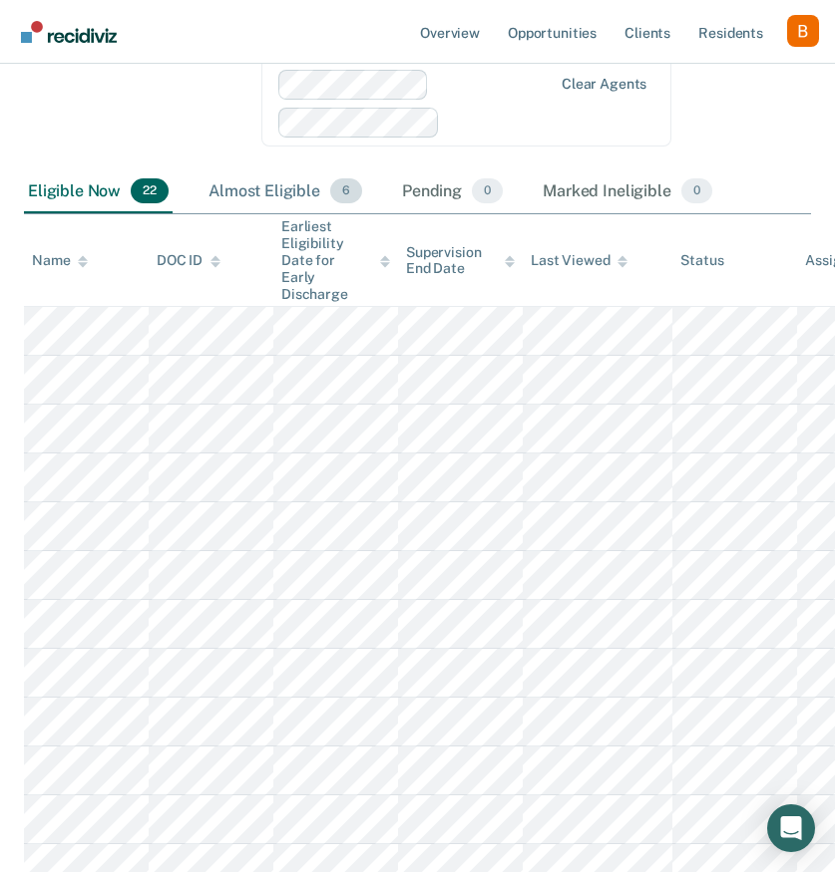
click at [301, 196] on div "Almost Eligible 6" at bounding box center [285, 193] width 162 height 44
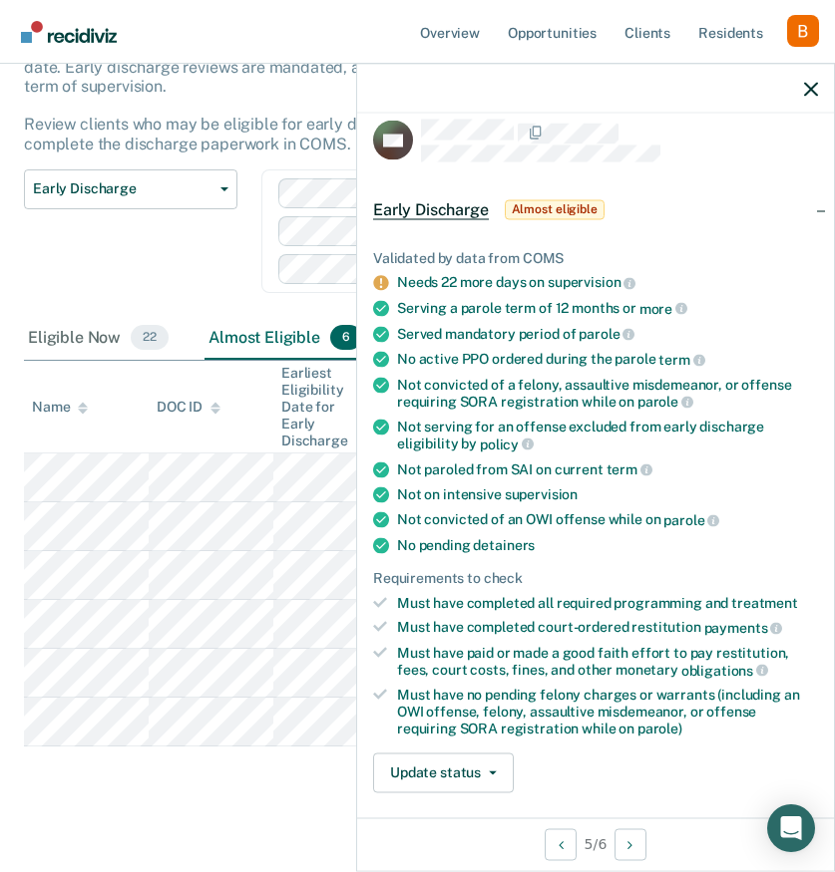
scroll to position [29, 0]
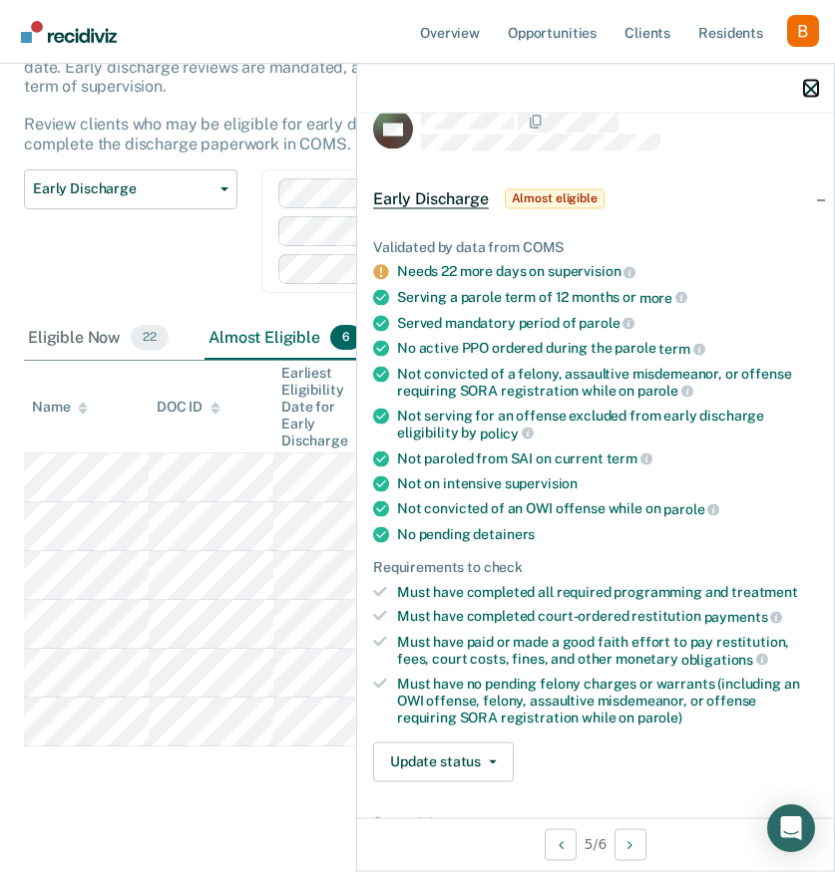
click at [804, 88] on icon "button" at bounding box center [811, 89] width 14 height 14
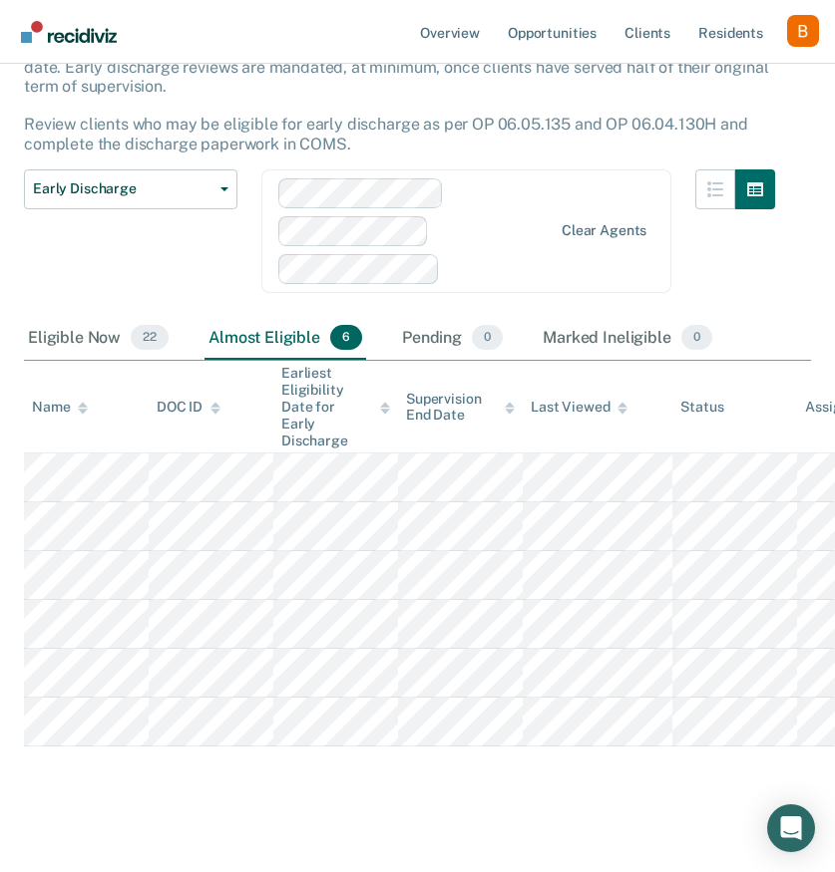
scroll to position [109, 0]
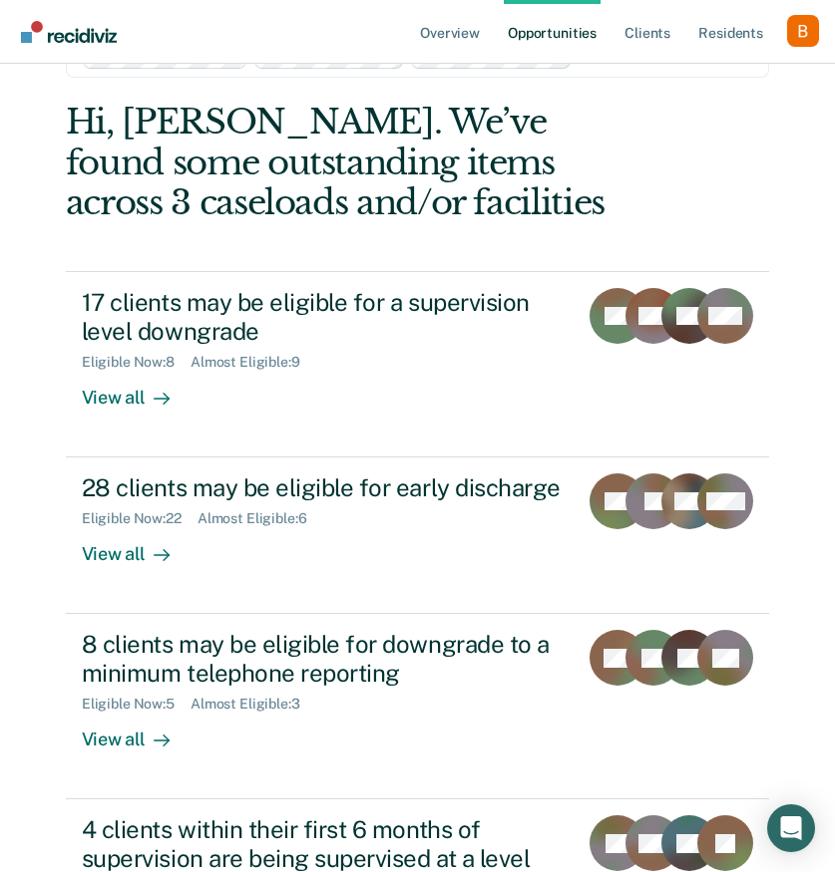
click at [576, 40] on link "Opportunities" at bounding box center [552, 32] width 97 height 64
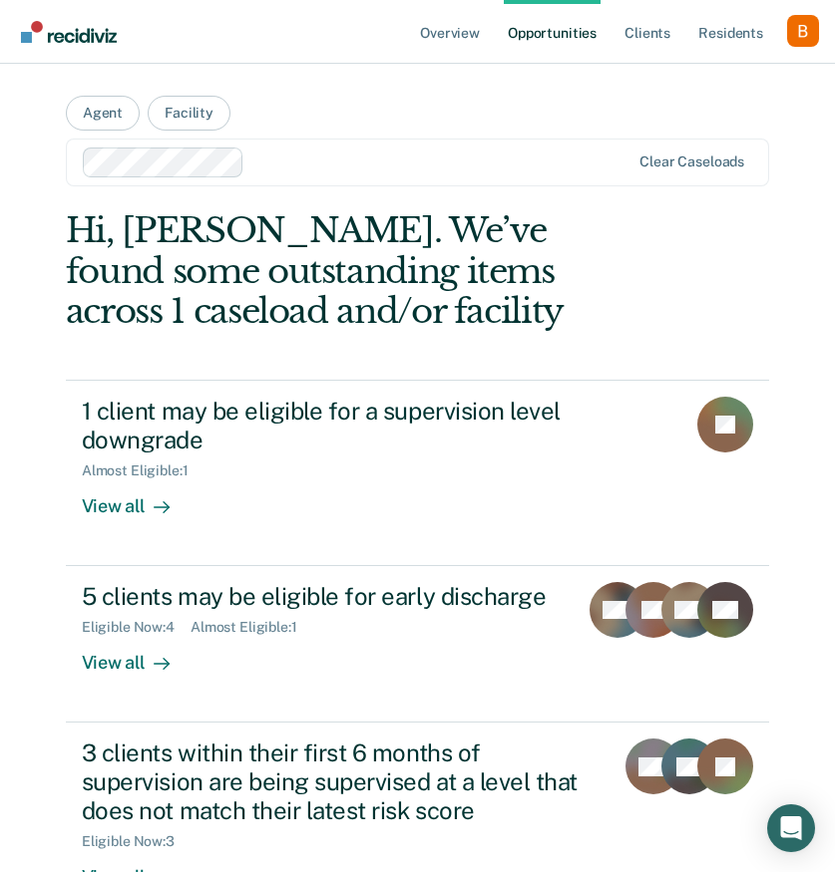
click at [406, 202] on main "Agent Facility option [PERSON_NAME], deselected. Clear caseloads Hi, [PERSON_NA…" at bounding box center [417, 516] width 751 height 905
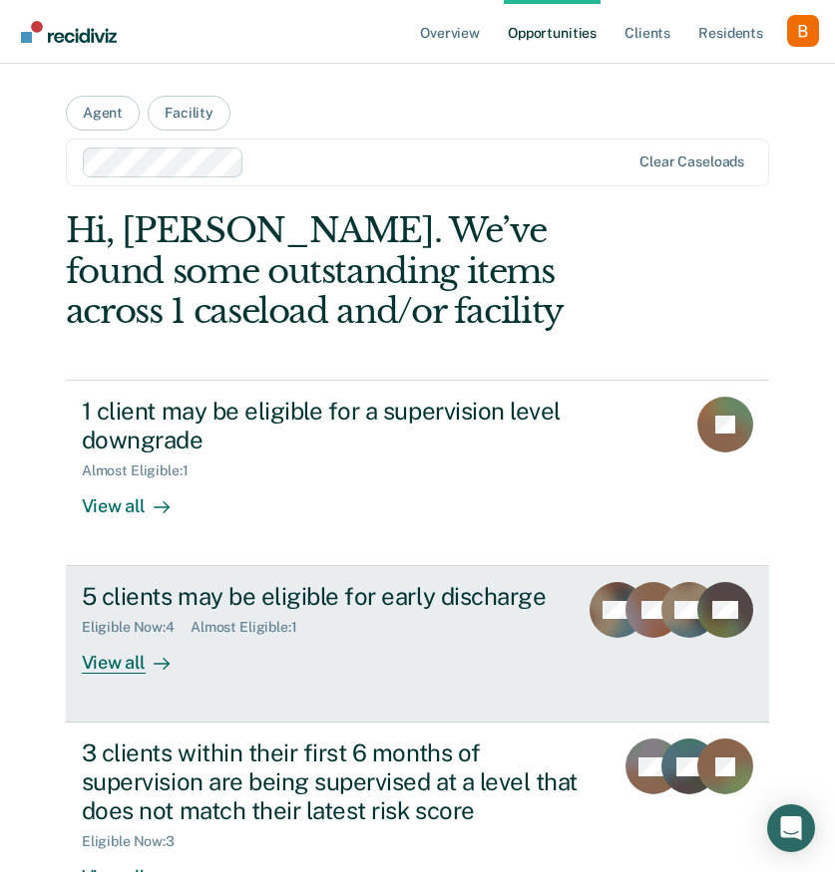
click at [149, 646] on div "View all" at bounding box center [138, 655] width 112 height 39
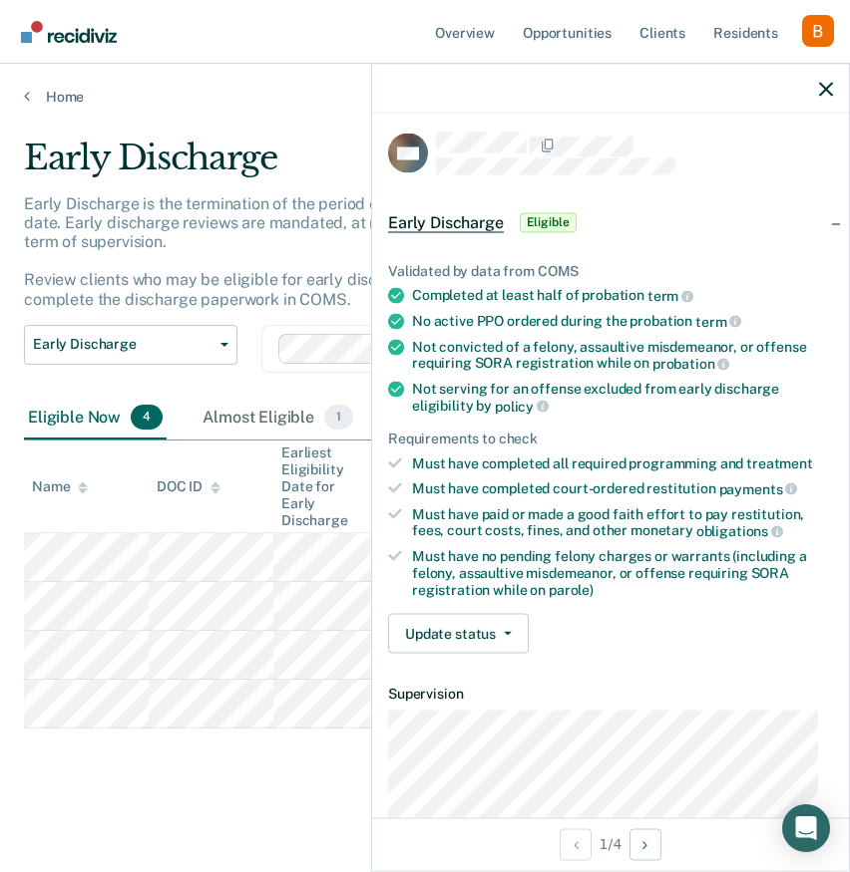
scroll to position [5, 0]
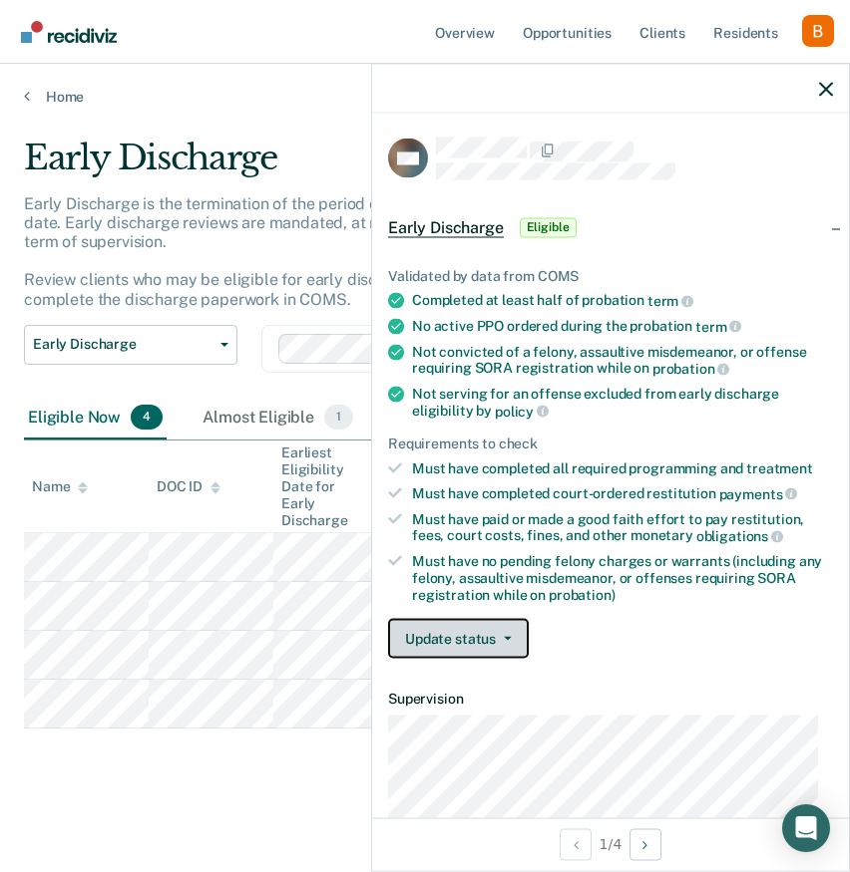
click at [489, 640] on button "Update status" at bounding box center [458, 639] width 141 height 40
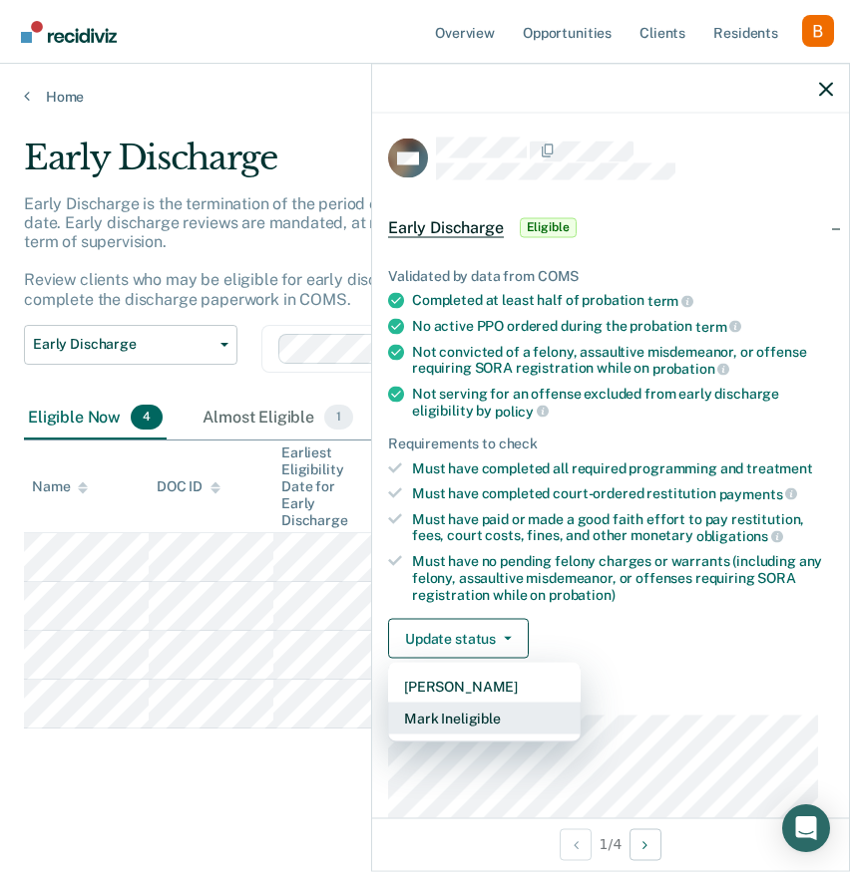
click at [498, 716] on button "Mark Ineligible" at bounding box center [484, 719] width 192 height 32
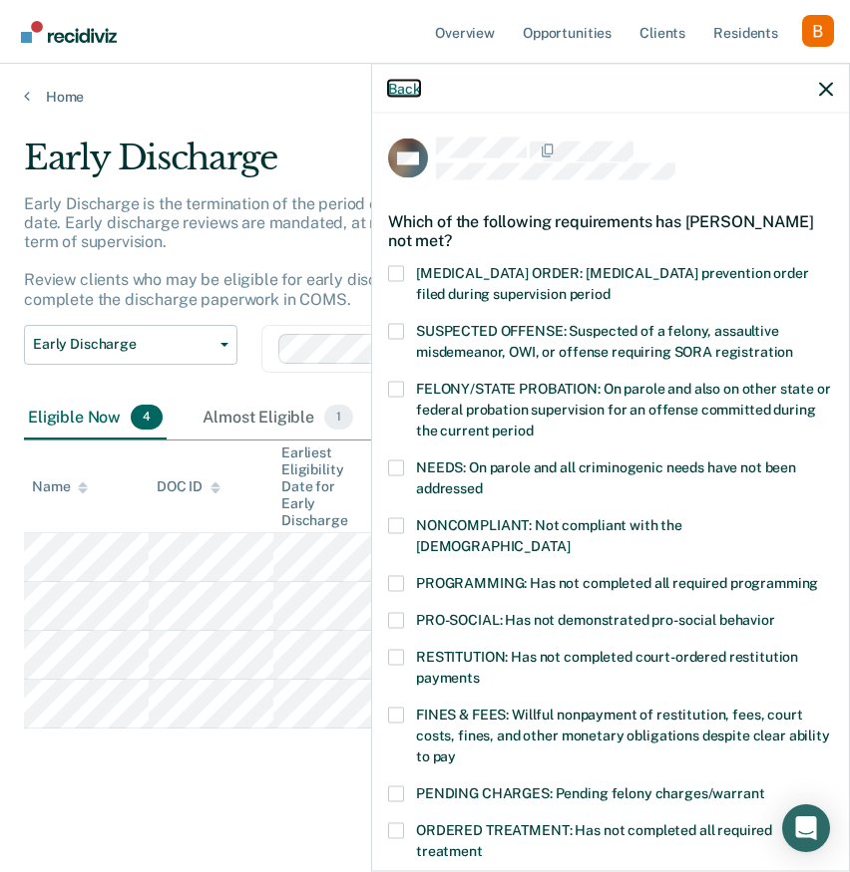
click at [388, 84] on button "Back" at bounding box center [404, 88] width 32 height 17
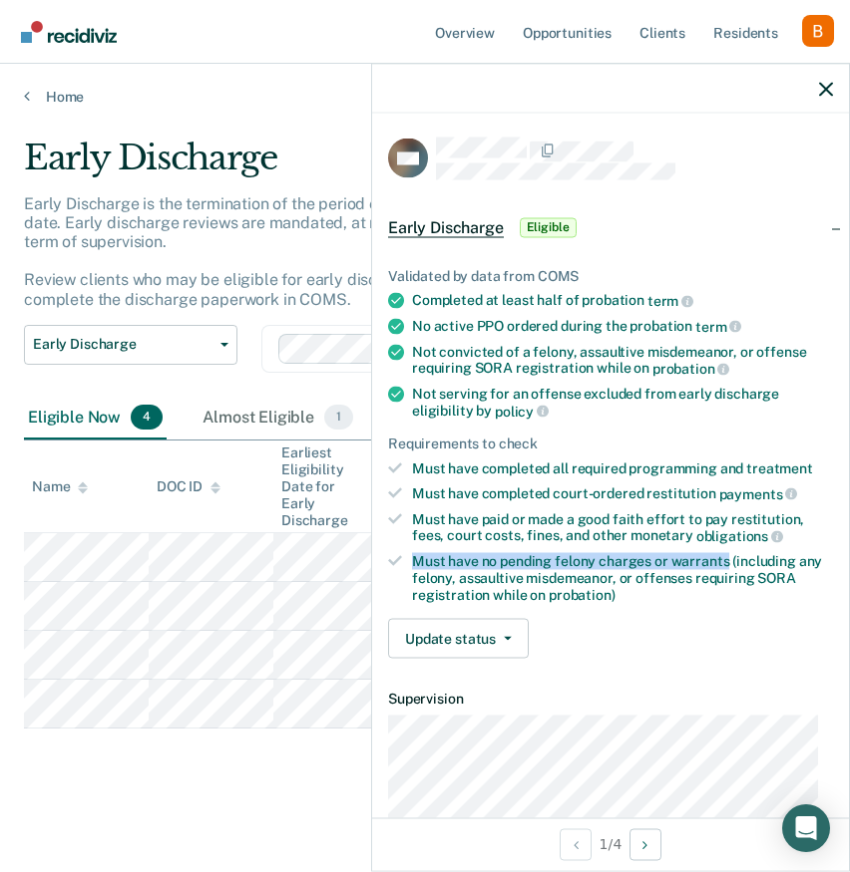
drag, startPoint x: 416, startPoint y: 559, endPoint x: 724, endPoint y: 557, distance: 308.1
click at [724, 557] on div "Must have no pending felony charges or warrants (including any felony, assaulti…" at bounding box center [622, 577] width 421 height 50
copy div "Must have no pending felony charges or warrants"
